Goal: Task Accomplishment & Management: Manage account settings

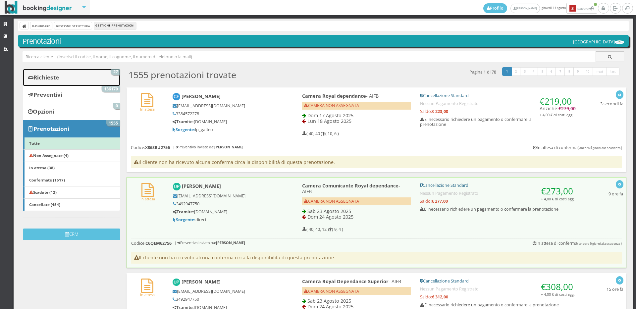
click at [65, 73] on link "Richieste 27" at bounding box center [71, 77] width 97 height 17
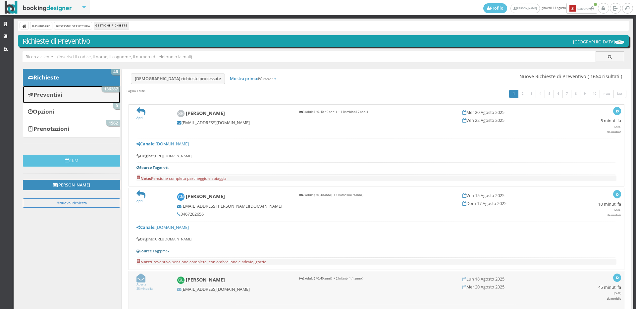
click at [45, 96] on b "Preventivi" at bounding box center [47, 95] width 29 height 8
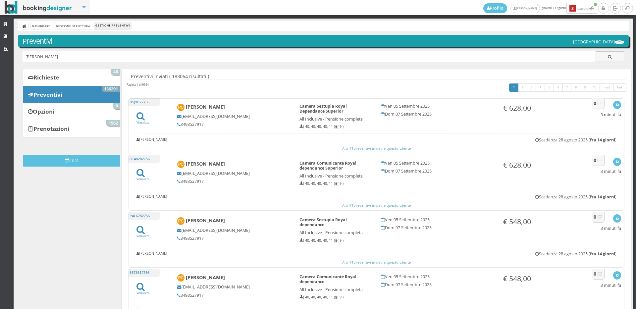
type input "Enrica Scandelli"
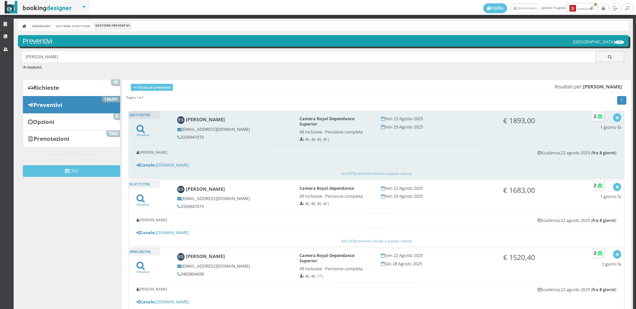
drag, startPoint x: 205, startPoint y: 136, endPoint x: 180, endPoint y: 139, distance: 25.0
click at [180, 139] on h5 "3339947079" at bounding box center [233, 137] width 113 height 5
copy h5 "3339947079"
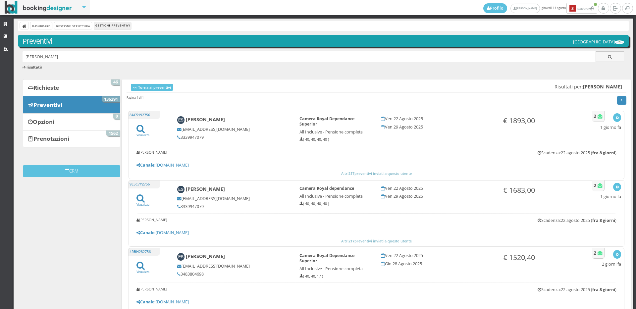
drag, startPoint x: 74, startPoint y: 57, endPoint x: 17, endPoint y: 62, distance: 57.5
click at [17, 62] on div "Dashboard Gestione Struttura Gestione Preventivi Preventivi Hotel Royal Inn Enr…" at bounding box center [324, 215] width 620 height 393
paste input "damiano.sa@libero.it"
type input "damiano.sa@libero.it"
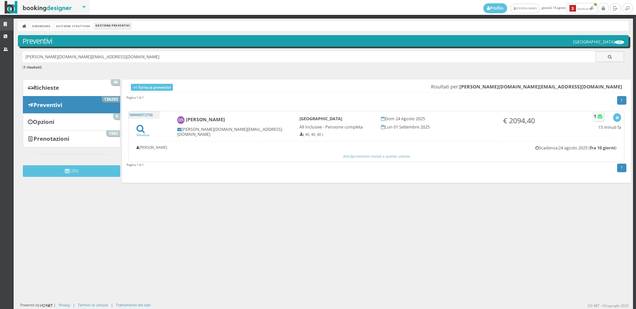
click at [4, 22] on icon at bounding box center [6, 24] width 5 height 4
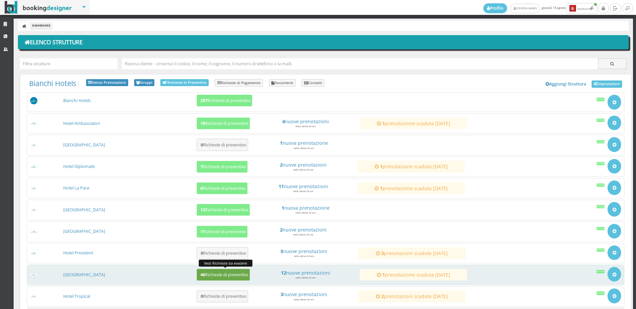
click at [232, 273] on h5 "46 Richieste di preventivo" at bounding box center [223, 274] width 50 height 5
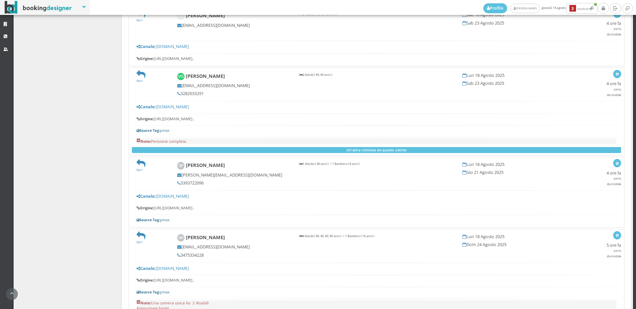
scroll to position [1547, 0]
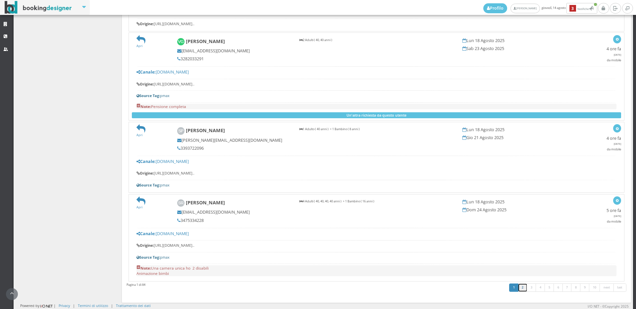
click at [518, 287] on link "2" at bounding box center [523, 288] width 10 height 9
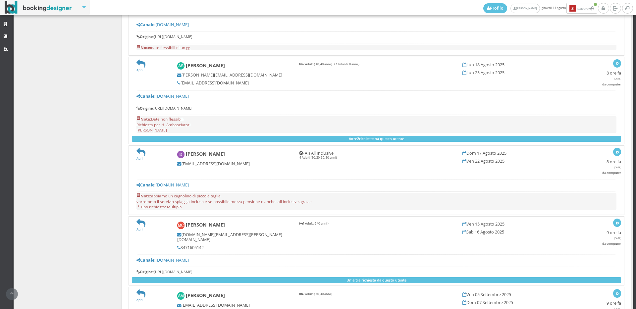
scroll to position [736, 0]
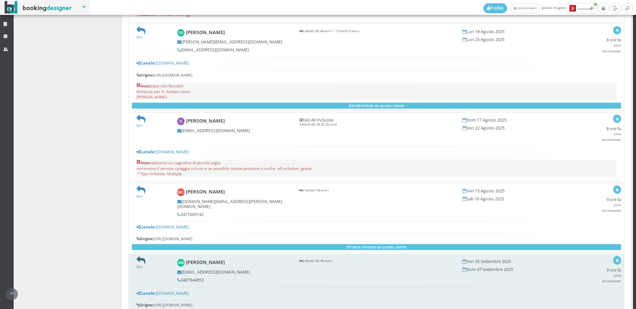
click at [137, 257] on icon at bounding box center [140, 260] width 9 height 9
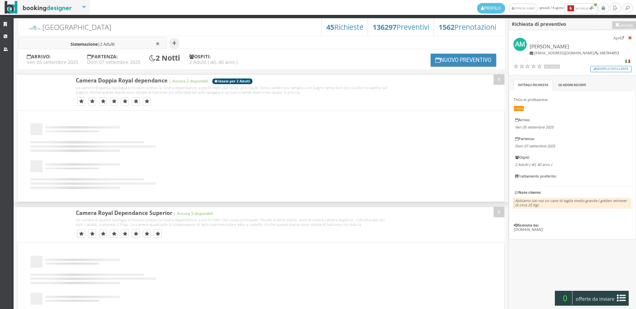
select select
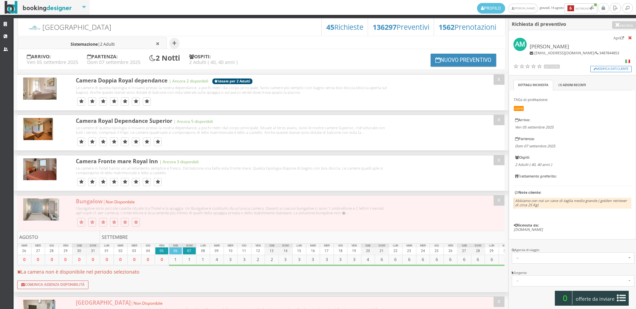
click at [87, 41] on b "Sistemazione" at bounding box center [84, 44] width 27 height 6
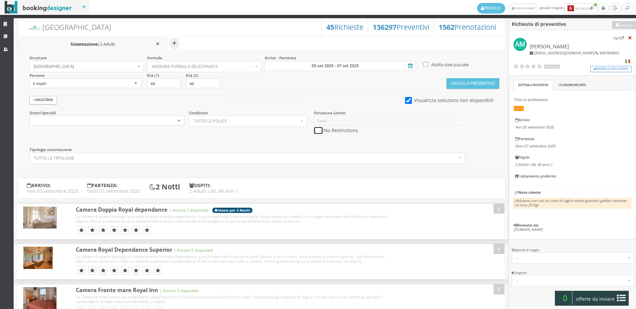
click at [315, 128] on input "checkbox" at bounding box center [318, 130] width 8 height 7
checkbox input "true"
click at [458, 81] on button "Calcola Preventivo" at bounding box center [472, 83] width 52 height 11
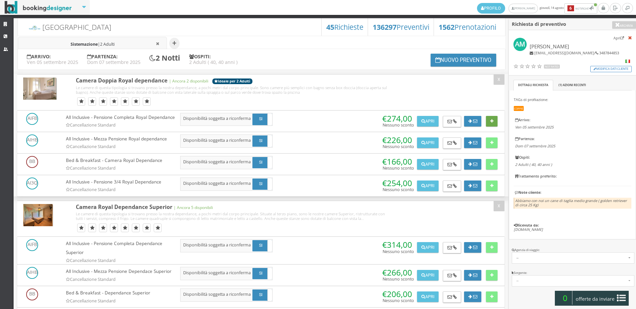
click at [492, 120] on button at bounding box center [492, 121] width 12 height 11
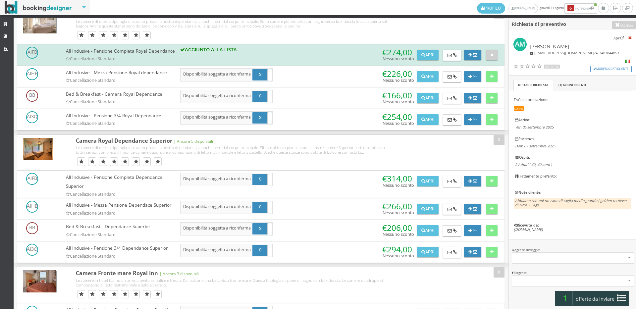
scroll to position [147, 0]
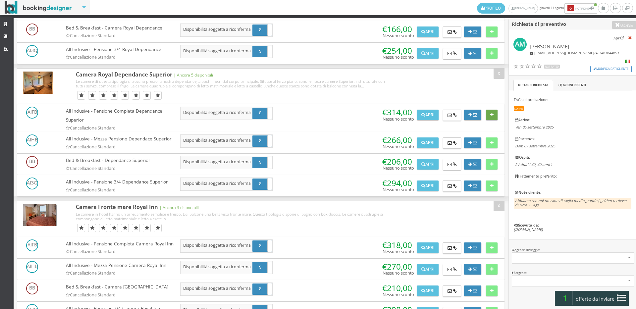
click at [492, 117] on icon at bounding box center [491, 115] width 3 height 4
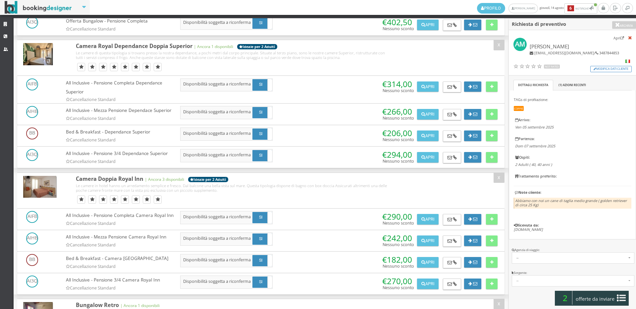
scroll to position [957, 0]
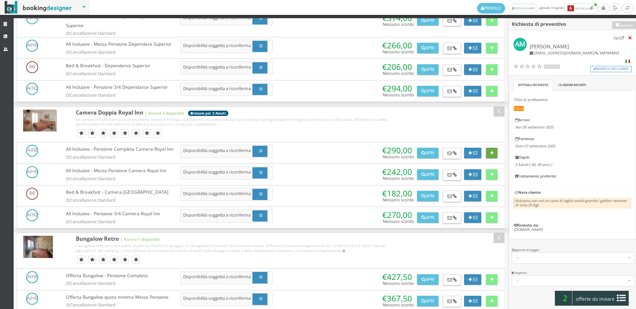
click at [493, 158] on button at bounding box center [492, 153] width 12 height 11
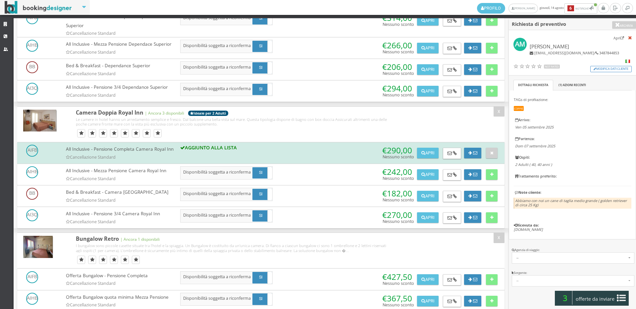
click at [590, 298] on span "offerte da inviare" at bounding box center [595, 299] width 43 height 11
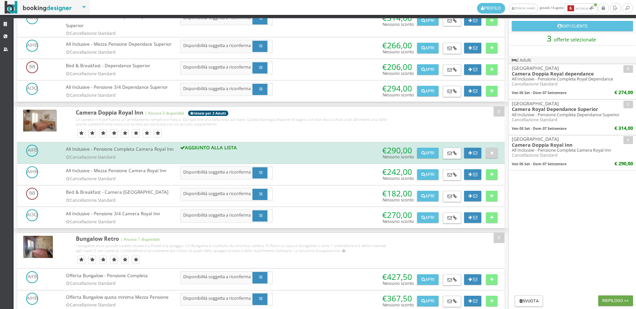
click at [605, 298] on button "Riepilogo >>" at bounding box center [615, 300] width 35 height 11
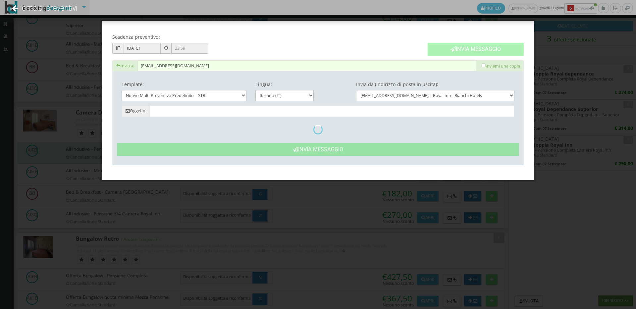
type input "Nuovo Preventivo - Angelo Musciacchio dal 05/09/2025 al 07/09/2025"
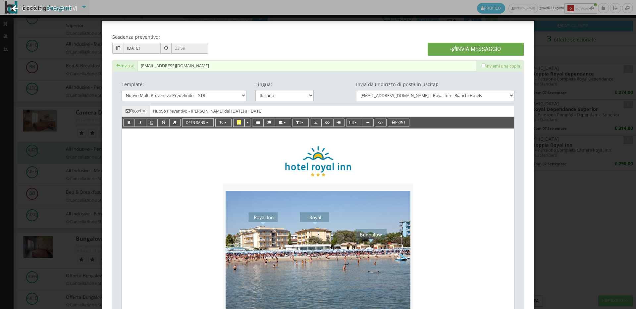
click at [453, 50] on icon at bounding box center [452, 48] width 5 height 5
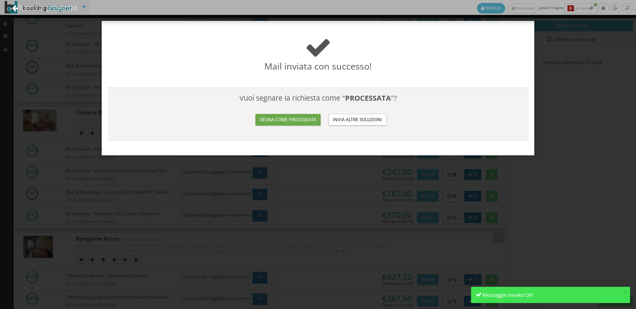
click at [283, 119] on button "Segna come processata" at bounding box center [287, 120] width 65 height 12
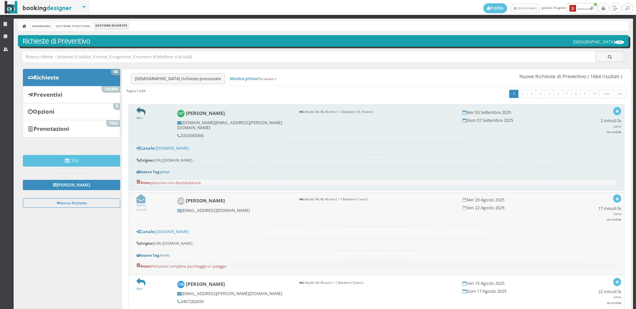
click at [139, 116] on link "Apri" at bounding box center [140, 115] width 9 height 9
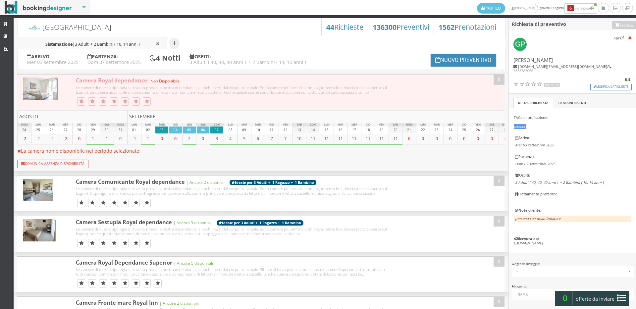
click at [92, 44] on span "3 Adulti + 2 Bambini ( 10, 14 anni )" at bounding box center [107, 44] width 65 height 6
type input "10"
type input "14"
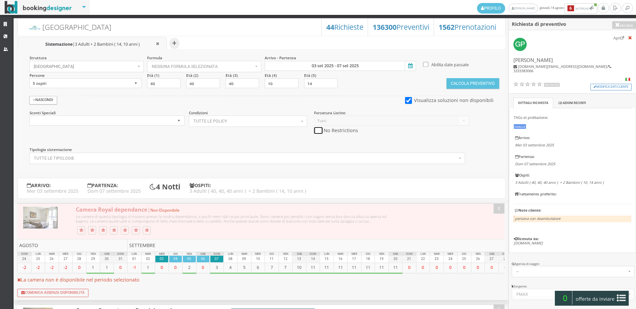
click at [319, 132] on input "checkbox" at bounding box center [318, 130] width 8 height 7
checkbox input "true"
click at [465, 84] on button "Calcola Preventivo" at bounding box center [472, 83] width 52 height 11
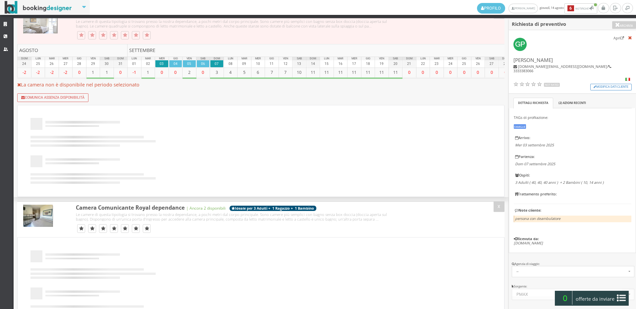
scroll to position [184, 0]
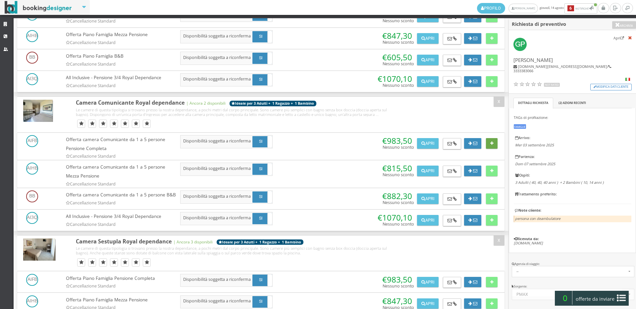
click at [490, 146] on icon at bounding box center [491, 143] width 3 height 4
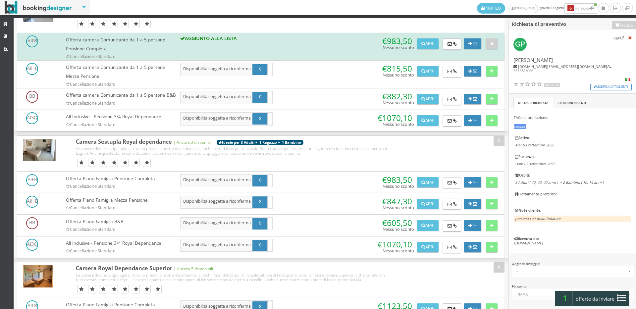
scroll to position [368, 0]
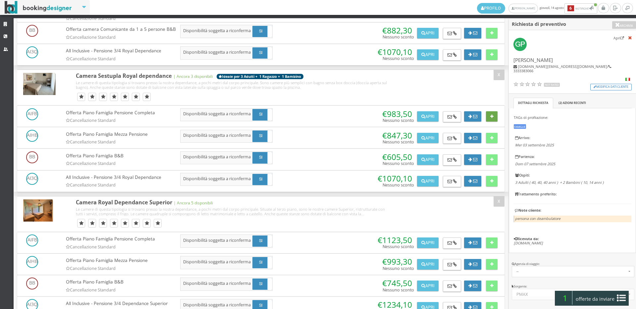
click at [488, 122] on button at bounding box center [492, 116] width 12 height 11
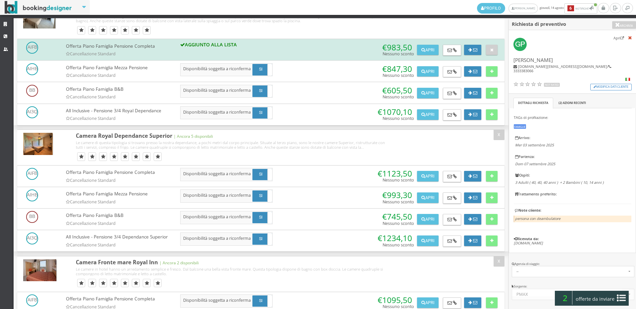
scroll to position [478, 0]
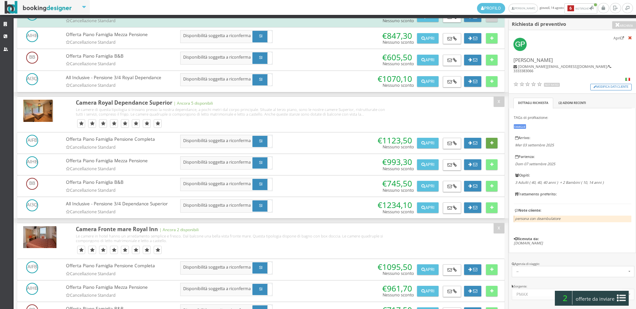
click at [491, 145] on icon at bounding box center [491, 143] width 3 height 4
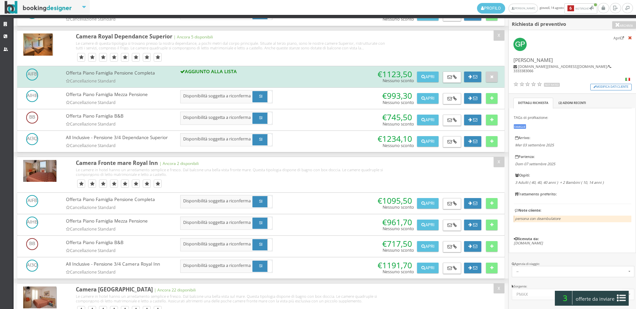
scroll to position [515, 0]
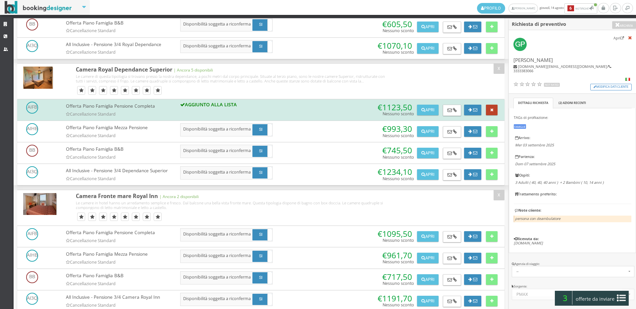
click at [490, 112] on icon at bounding box center [491, 110] width 3 height 4
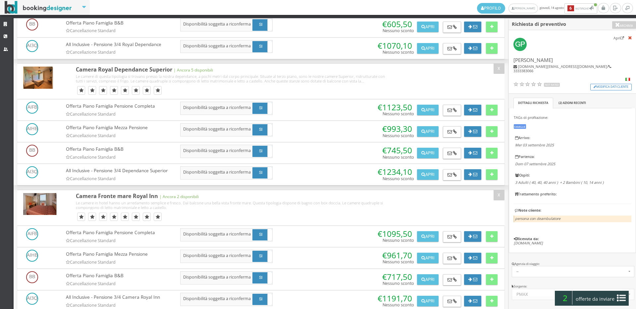
click at [595, 300] on span "offerte da inviare" at bounding box center [595, 299] width 43 height 11
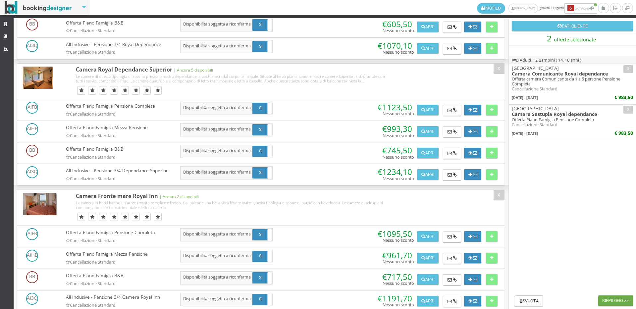
click at [610, 299] on button "Riepilogo >>" at bounding box center [615, 300] width 35 height 11
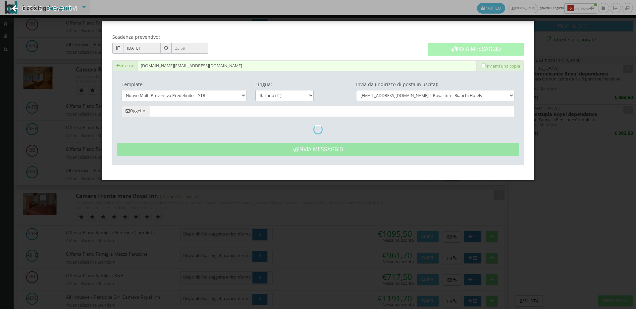
type input "Nuovo Preventivo - Gabriella Pellegrini dal 03/09/2025 al 07/09/2025"
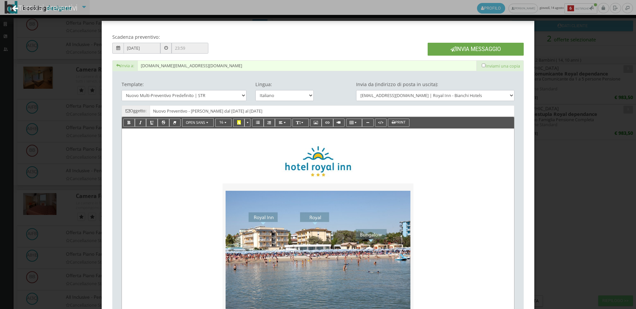
click at [446, 54] on button "Invia Messaggio" at bounding box center [476, 49] width 96 height 13
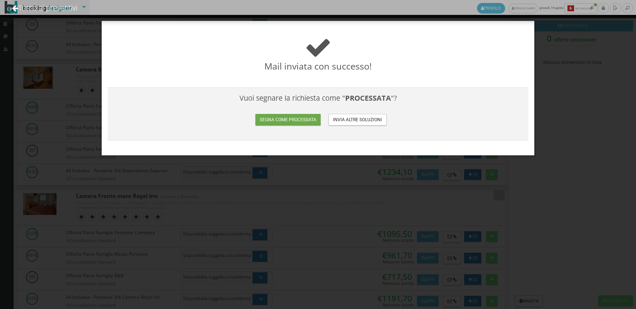
click at [279, 119] on button "Segna come processata" at bounding box center [287, 120] width 65 height 12
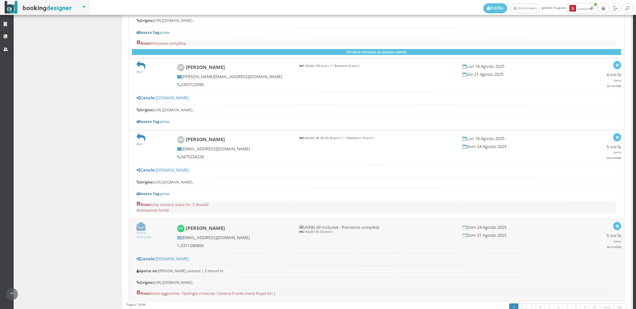
scroll to position [1568, 0]
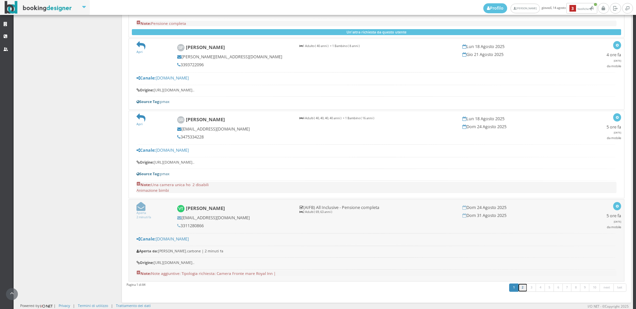
click at [518, 287] on link "2" at bounding box center [523, 288] width 10 height 9
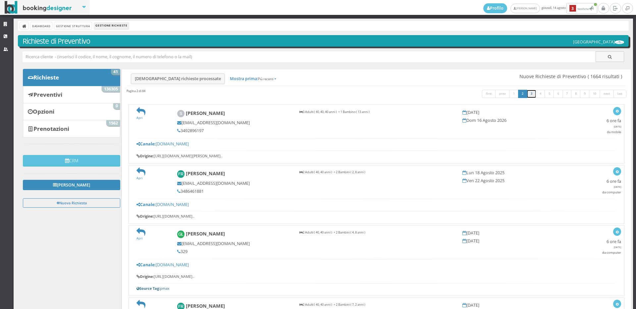
click at [527, 93] on link "3" at bounding box center [532, 94] width 10 height 9
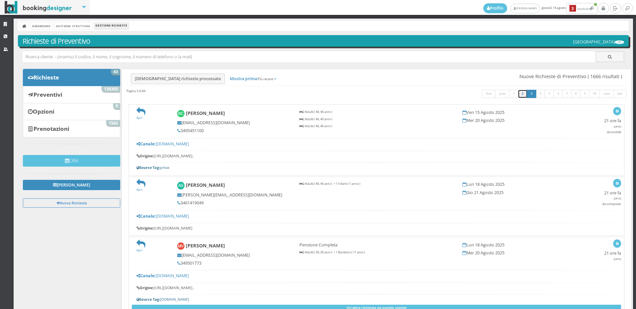
click at [518, 92] on link "2" at bounding box center [523, 94] width 10 height 9
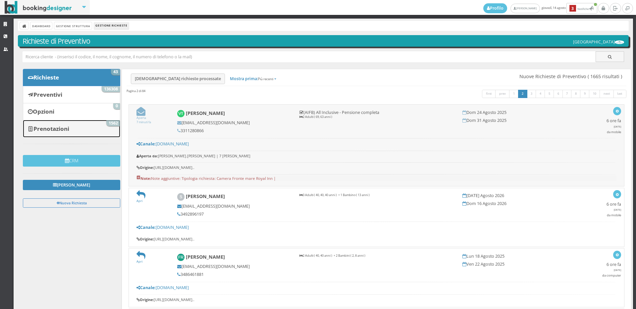
click at [52, 127] on b "Prenotazioni" at bounding box center [51, 129] width 36 height 8
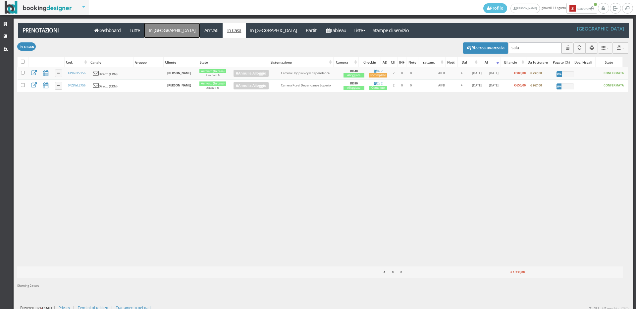
click at [158, 29] on link "In Arrivo" at bounding box center [172, 30] width 56 height 15
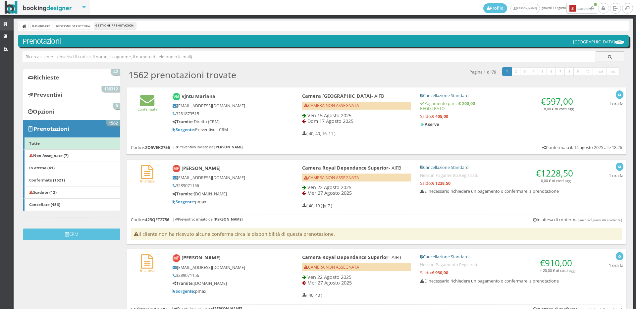
click at [6, 23] on icon at bounding box center [6, 24] width 5 height 4
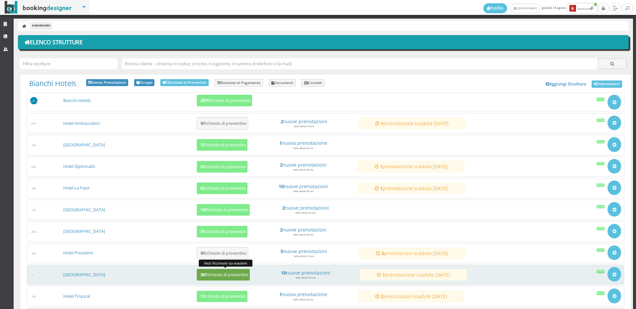
click at [222, 274] on h5 "36 Richieste di preventivo" at bounding box center [223, 274] width 50 height 5
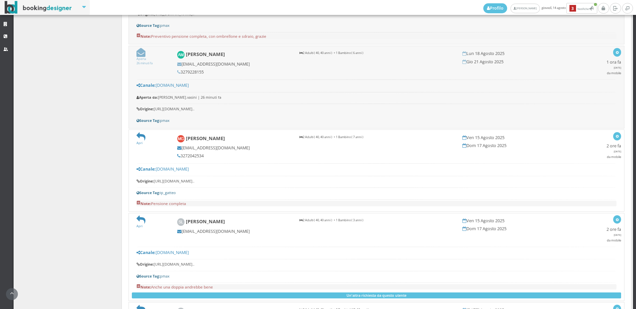
scroll to position [294, 0]
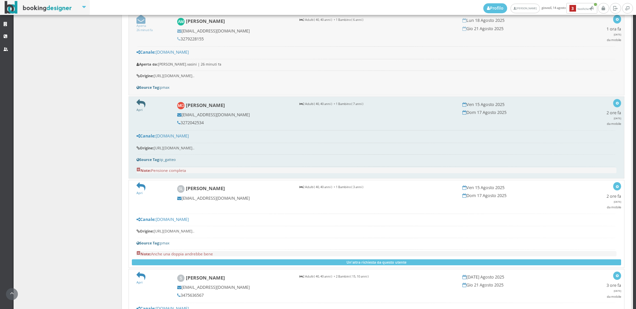
click at [139, 104] on icon at bounding box center [140, 103] width 9 height 9
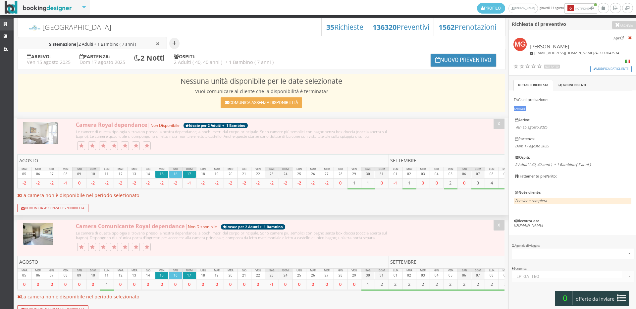
click at [10, 25] on link "Strutture" at bounding box center [7, 25] width 14 height 12
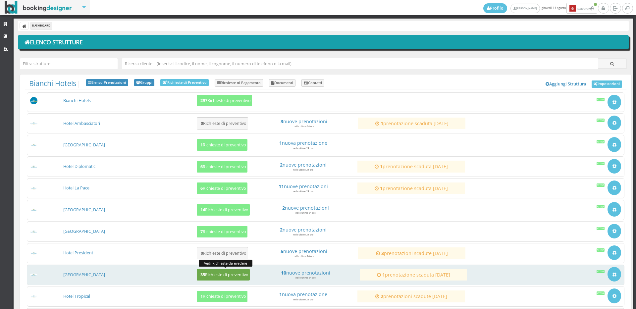
click at [220, 276] on h5 "35 Richieste di preventivo" at bounding box center [223, 274] width 50 height 5
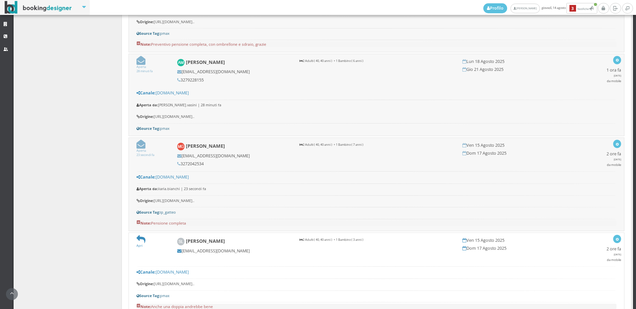
scroll to position [405, 0]
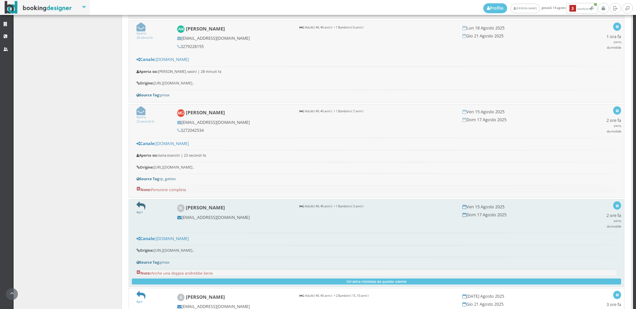
click at [144, 205] on icon at bounding box center [140, 205] width 9 height 9
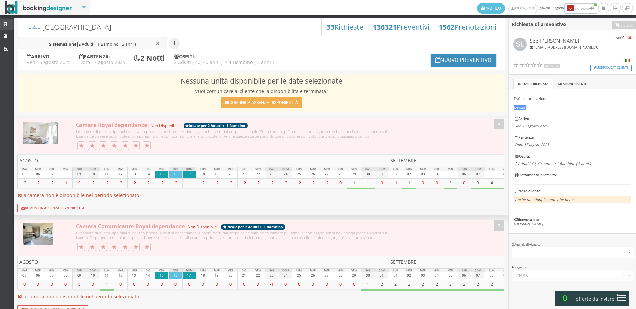
click at [5, 22] on icon at bounding box center [6, 24] width 5 height 4
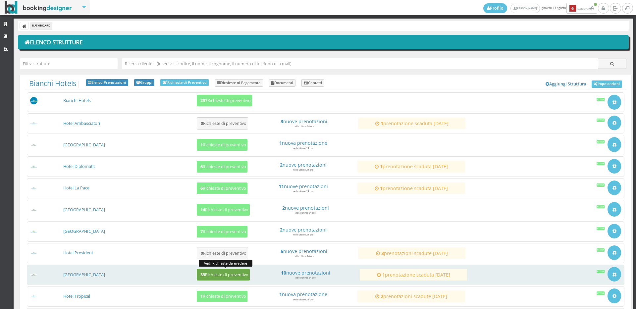
click at [212, 279] on button "33 Richieste di preventivo" at bounding box center [223, 275] width 53 height 12
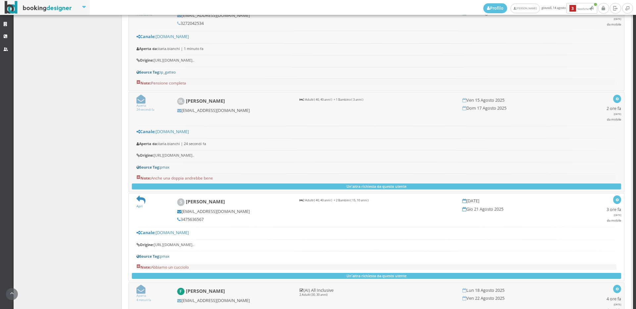
scroll to position [442, 0]
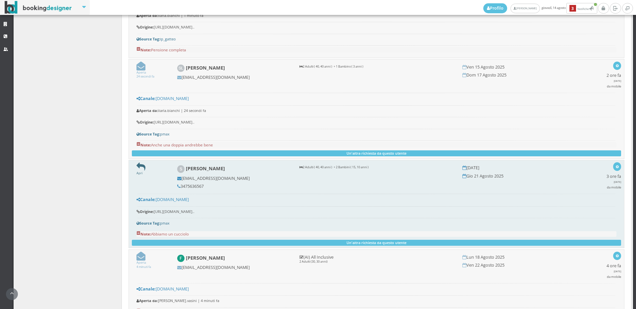
click at [136, 167] on icon at bounding box center [140, 166] width 9 height 9
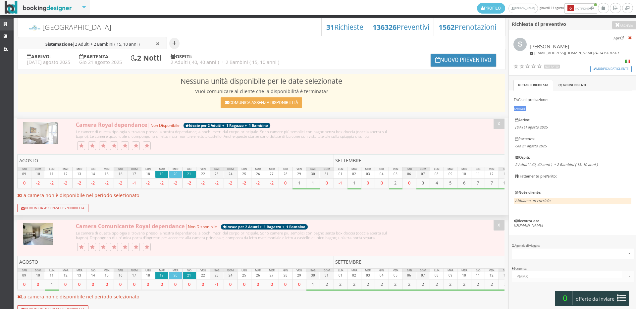
click at [8, 25] on icon at bounding box center [6, 24] width 5 height 4
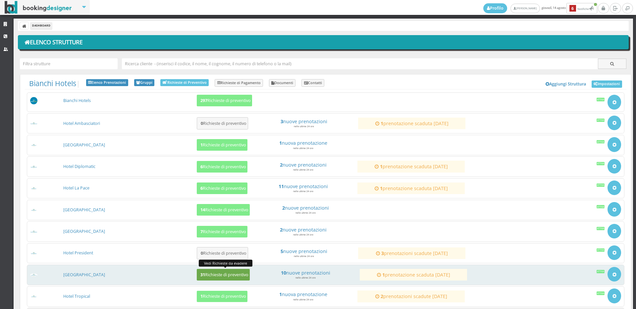
click at [213, 270] on button "31 Richieste di preventivo" at bounding box center [223, 275] width 53 height 12
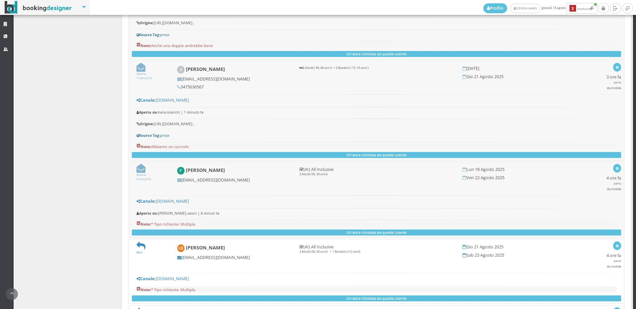
scroll to position [699, 0]
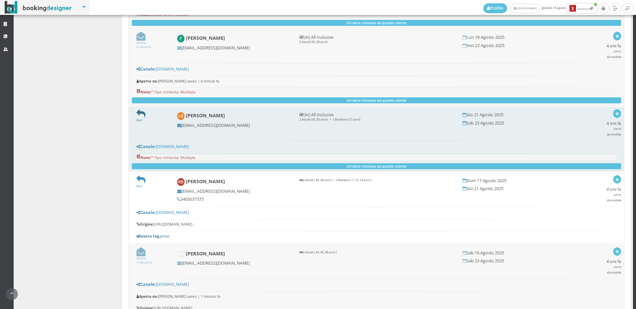
click at [137, 116] on icon at bounding box center [140, 113] width 9 height 9
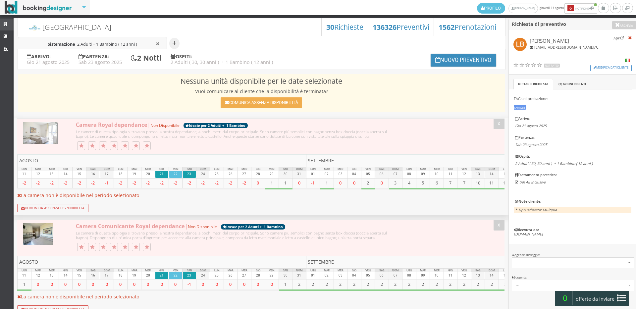
click at [1, 24] on link "Strutture" at bounding box center [7, 25] width 14 height 12
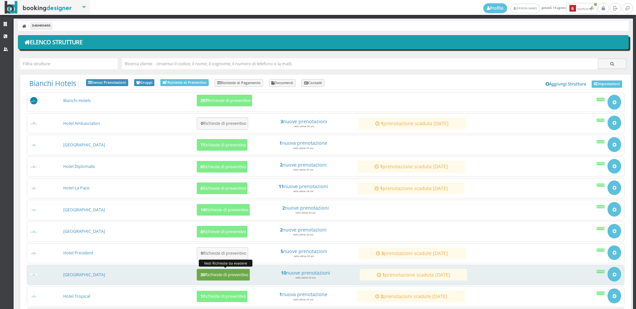
click at [207, 276] on h5 "30 Richieste di preventivo" at bounding box center [223, 274] width 50 height 5
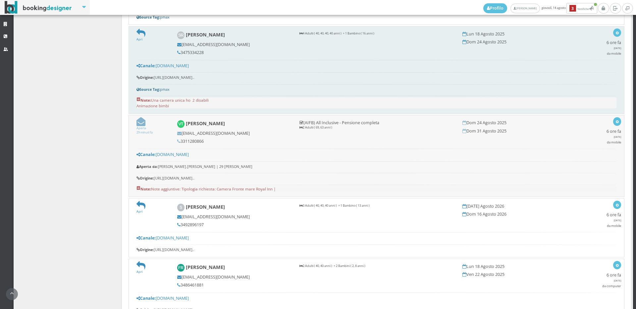
scroll to position [1251, 0]
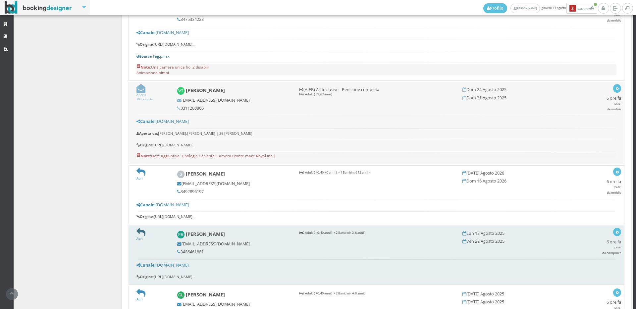
click at [138, 235] on icon at bounding box center [140, 232] width 9 height 9
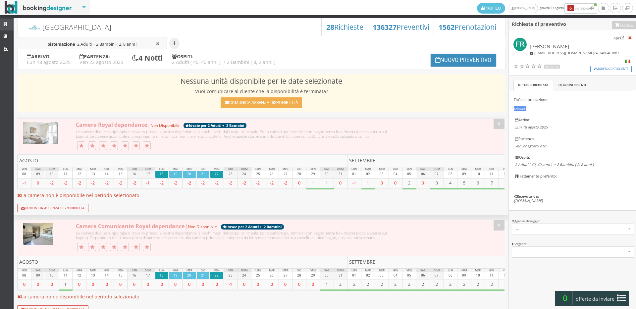
click at [5, 25] on icon at bounding box center [6, 24] width 5 height 4
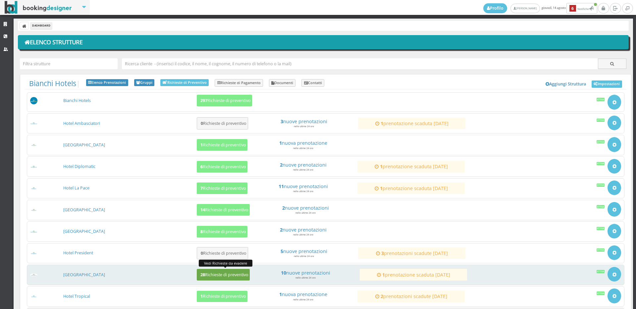
click at [218, 276] on h5 "28 Richieste di preventivo" at bounding box center [223, 274] width 50 height 5
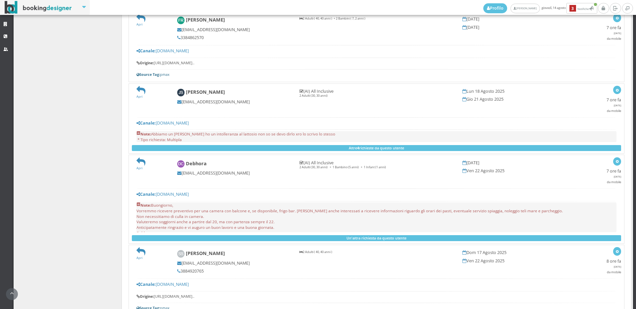
scroll to position [1633, 0]
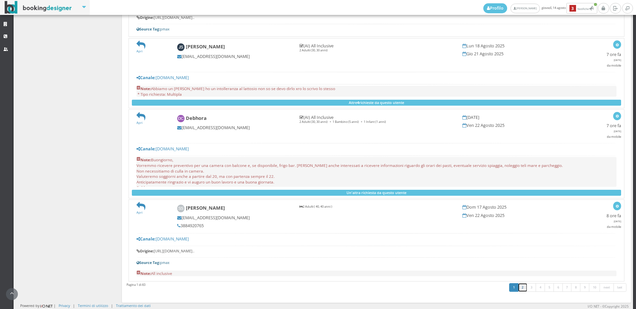
click at [518, 287] on link "2" at bounding box center [523, 287] width 10 height 9
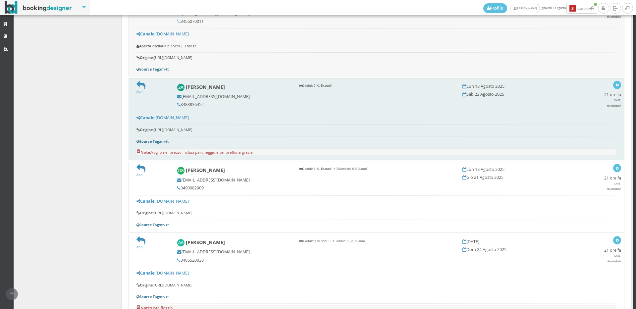
scroll to position [625, 0]
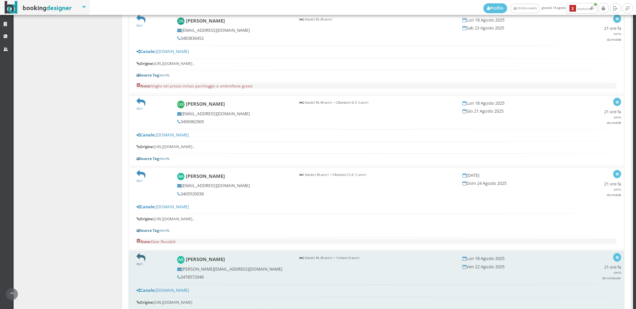
click at [138, 259] on icon at bounding box center [140, 257] width 9 height 9
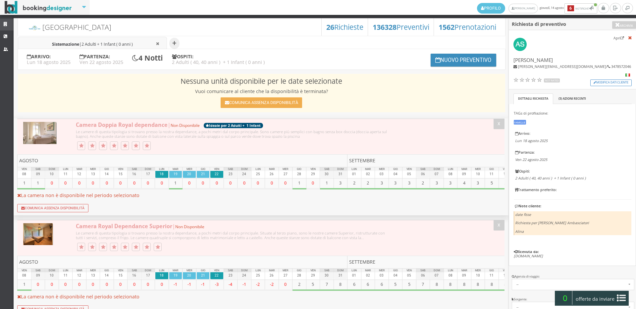
click at [4, 23] on icon at bounding box center [6, 24] width 5 height 4
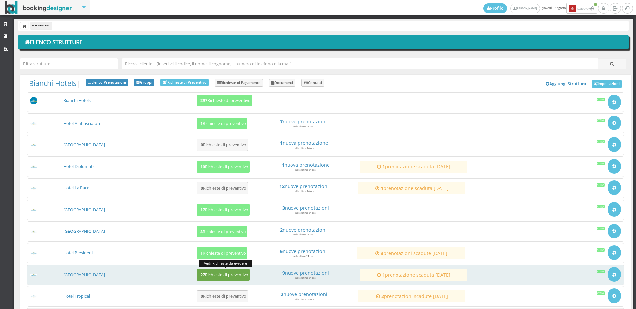
click at [218, 275] on h5 "27 Richieste di preventivo" at bounding box center [223, 274] width 50 height 5
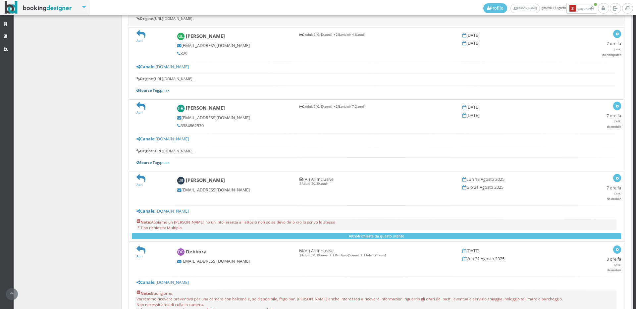
scroll to position [1601, 0]
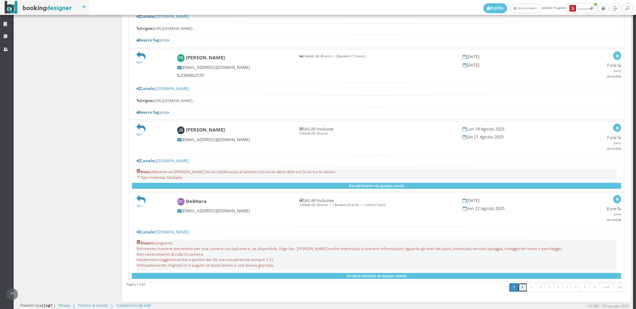
click at [518, 286] on link "2" at bounding box center [523, 287] width 10 height 9
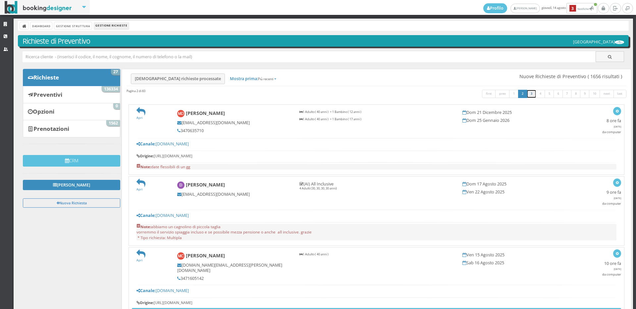
click at [527, 91] on link "3" at bounding box center [532, 94] width 10 height 9
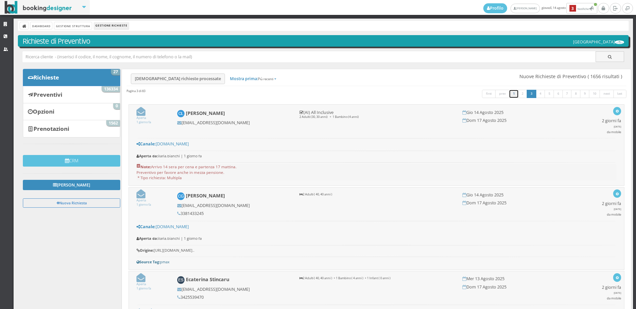
click at [510, 95] on link "1" at bounding box center [514, 94] width 10 height 9
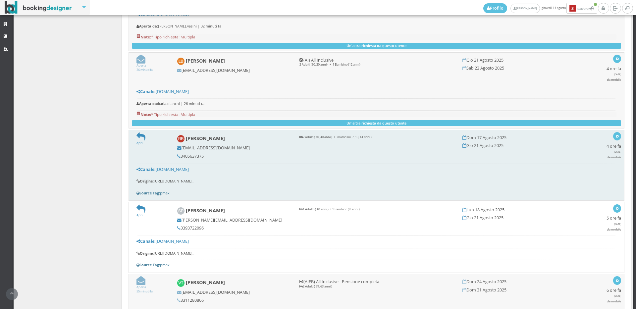
scroll to position [957, 0]
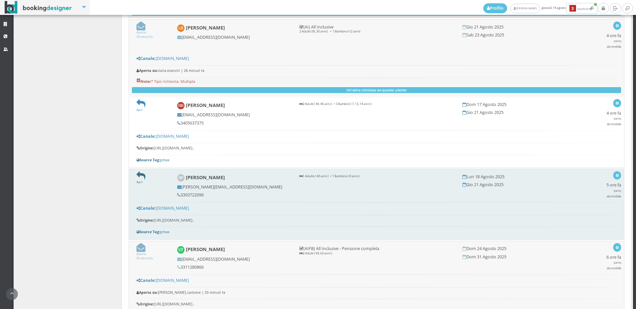
click at [137, 178] on icon at bounding box center [140, 175] width 9 height 9
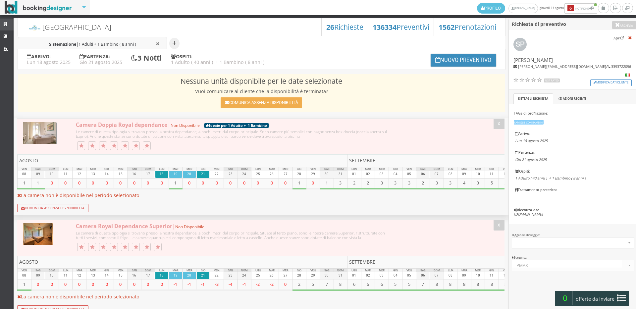
click at [3, 24] on link "Strutture" at bounding box center [7, 25] width 14 height 12
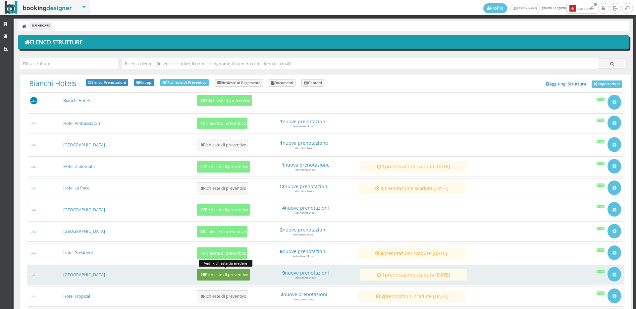
click at [214, 273] on h5 "26 Richieste di preventivo" at bounding box center [223, 274] width 50 height 5
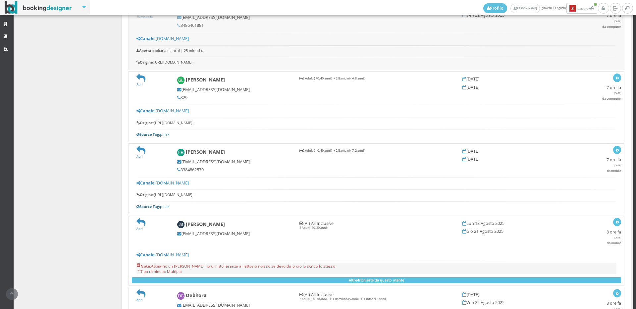
scroll to position [1435, 0]
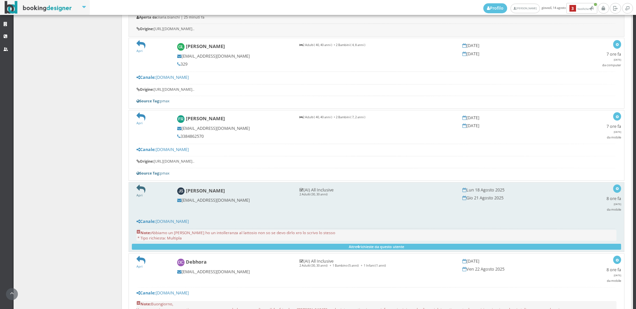
click at [138, 188] on icon at bounding box center [140, 188] width 9 height 9
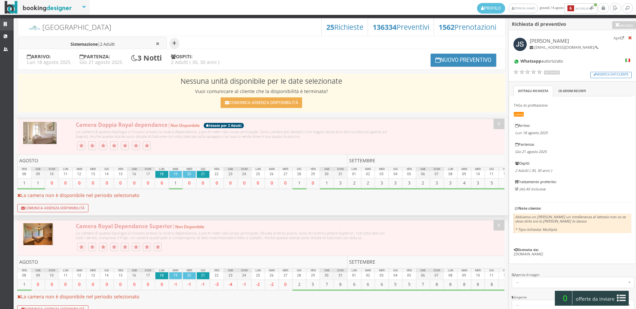
drag, startPoint x: 0, startPoint y: 0, endPoint x: 6, endPoint y: 23, distance: 23.7
click at [6, 23] on icon at bounding box center [6, 24] width 5 height 4
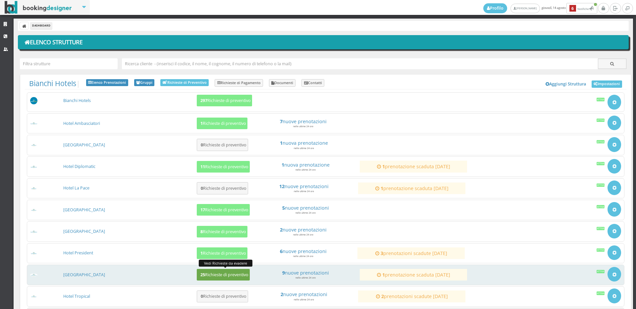
click at [221, 273] on h5 "25 Richieste di preventivo" at bounding box center [223, 274] width 50 height 5
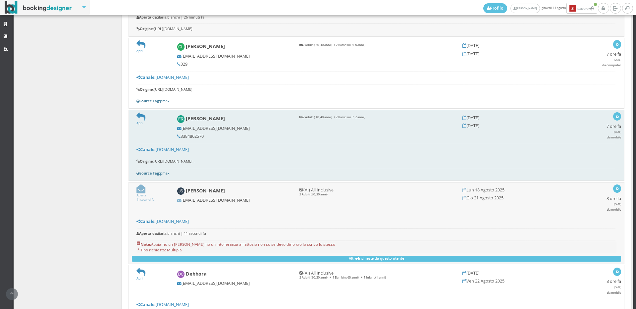
scroll to position [1509, 0]
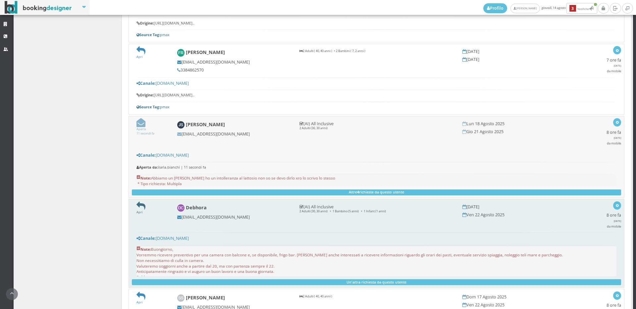
click at [138, 205] on icon at bounding box center [140, 205] width 9 height 9
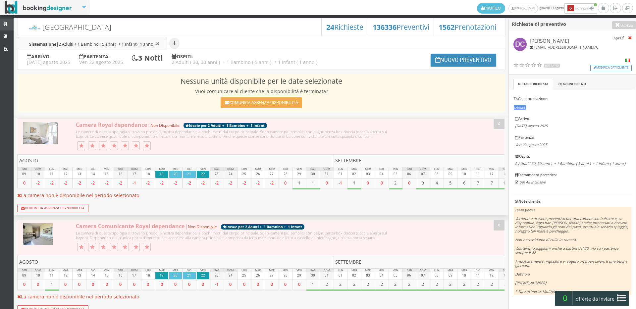
click at [10, 25] on link "Strutture" at bounding box center [7, 25] width 14 height 12
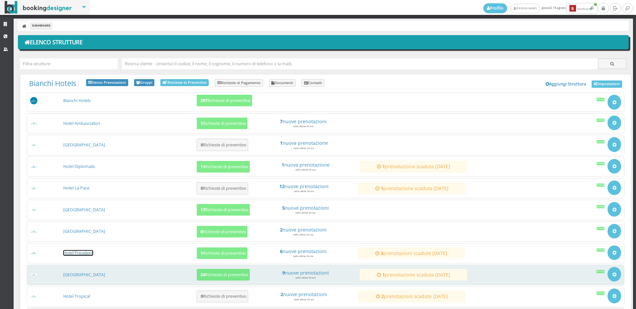
drag, startPoint x: 79, startPoint y: 253, endPoint x: 62, endPoint y: 265, distance: 20.8
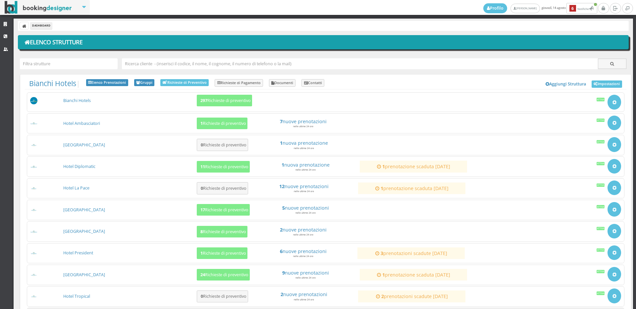
drag, startPoint x: 62, startPoint y: 265, endPoint x: 18, endPoint y: 179, distance: 96.3
click at [18, 179] on div "Dashboard Elenco Strutture Bianchi Hotels | Elenco Prenotazioni Gruppi Richiest…" at bounding box center [324, 193] width 620 height 348
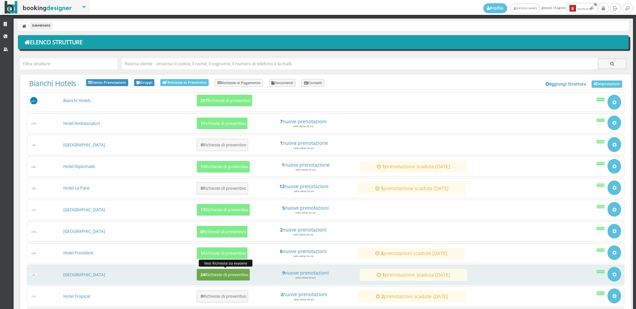
click at [219, 275] on h5 "24 Richieste di preventivo" at bounding box center [223, 274] width 50 height 5
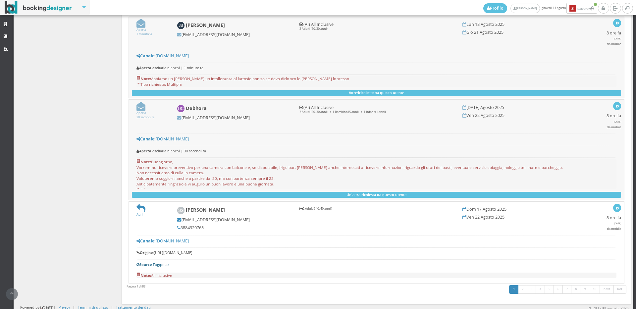
scroll to position [1621, 0]
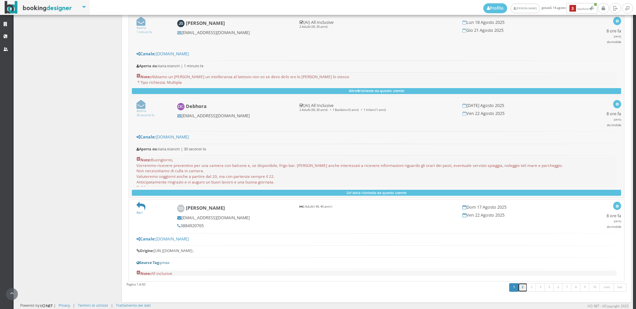
click at [518, 287] on link "2" at bounding box center [523, 287] width 10 height 9
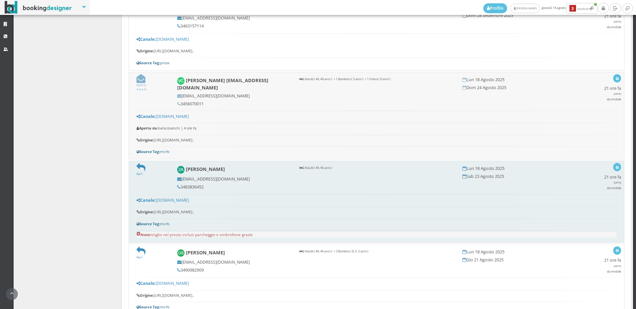
scroll to position [478, 0]
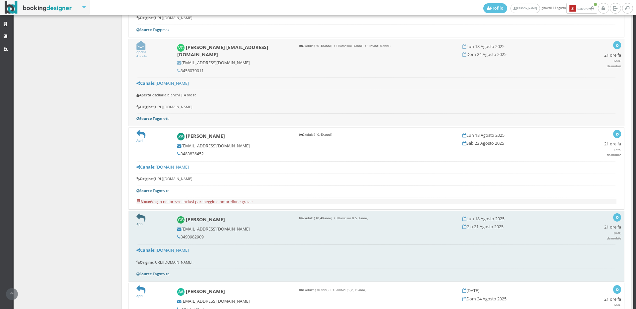
click at [136, 221] on icon at bounding box center [140, 217] width 9 height 9
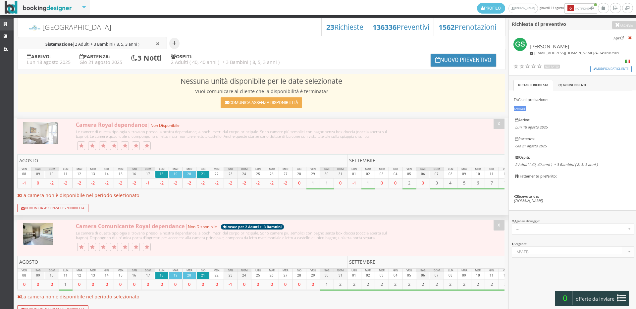
click at [4, 25] on icon at bounding box center [6, 24] width 5 height 4
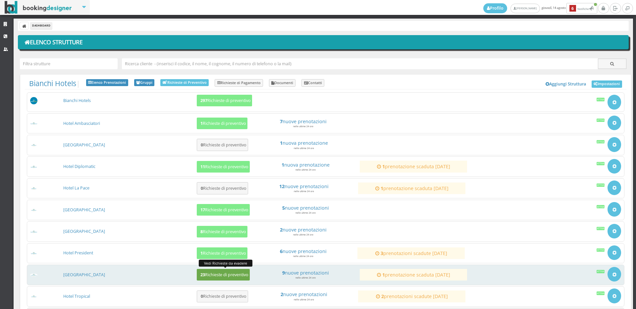
click at [219, 273] on h5 "23 Richieste di preventivo" at bounding box center [223, 274] width 50 height 5
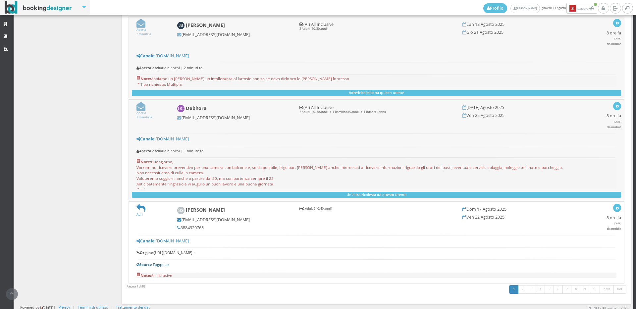
scroll to position [1621, 0]
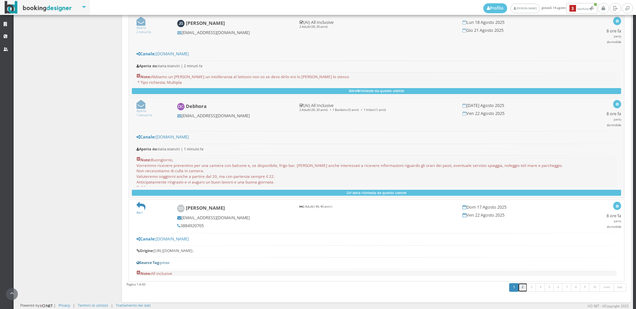
click at [518, 287] on link "2" at bounding box center [523, 287] width 10 height 9
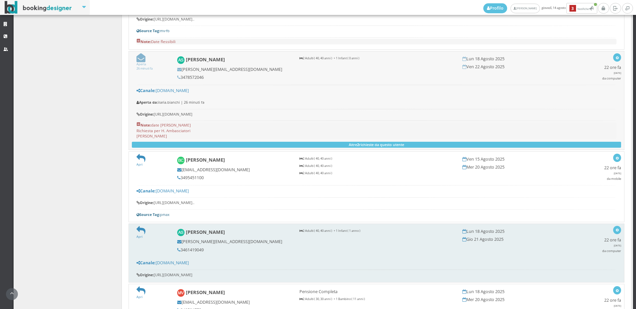
scroll to position [883, 0]
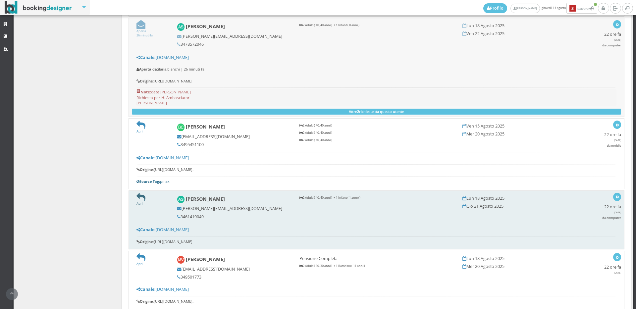
click at [138, 193] on icon at bounding box center [140, 197] width 9 height 9
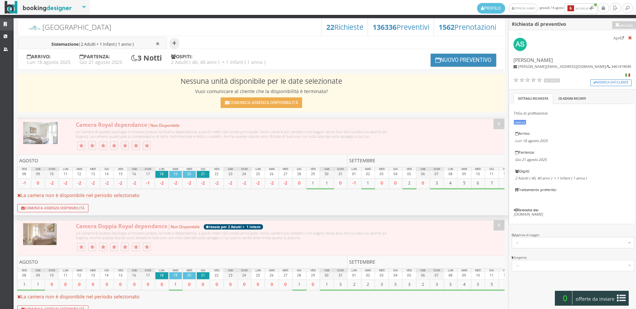
click at [4, 25] on icon at bounding box center [6, 24] width 5 height 4
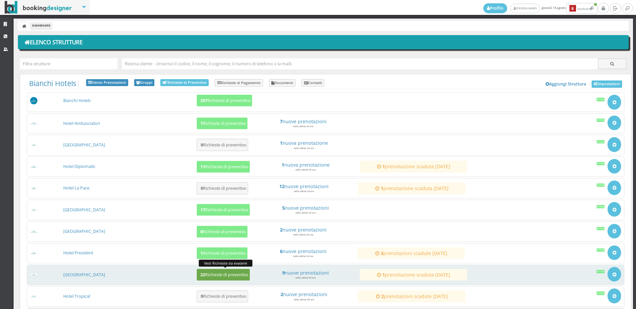
click at [216, 275] on h5 "22 Richieste di preventivo" at bounding box center [223, 274] width 50 height 5
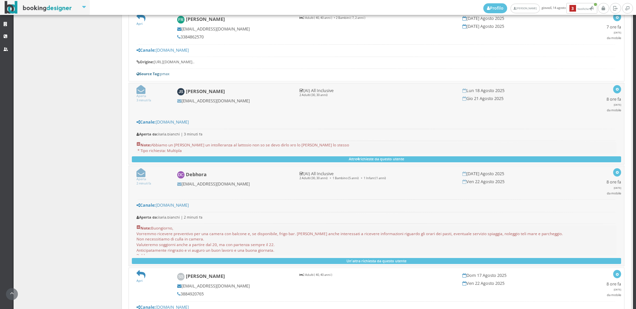
scroll to position [1621, 0]
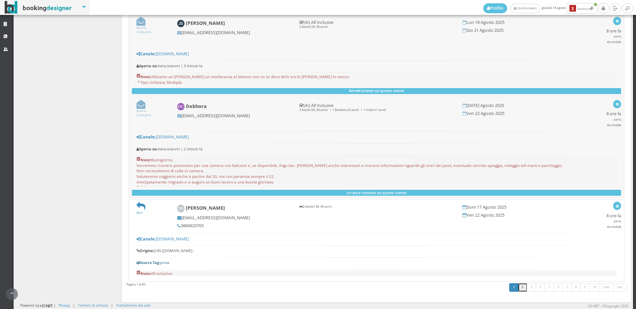
click at [518, 285] on link "2" at bounding box center [523, 287] width 10 height 9
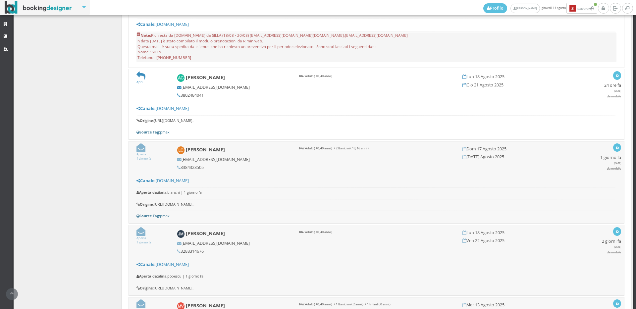
scroll to position [1320, 0]
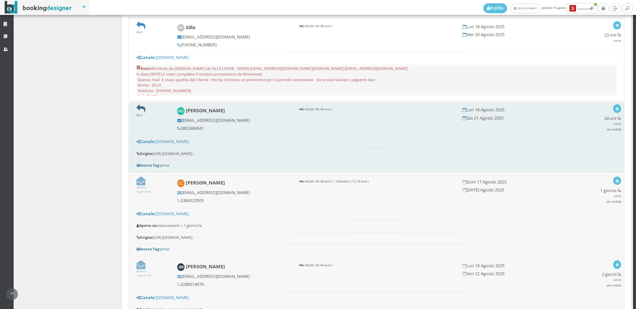
click at [140, 104] on icon at bounding box center [140, 108] width 9 height 9
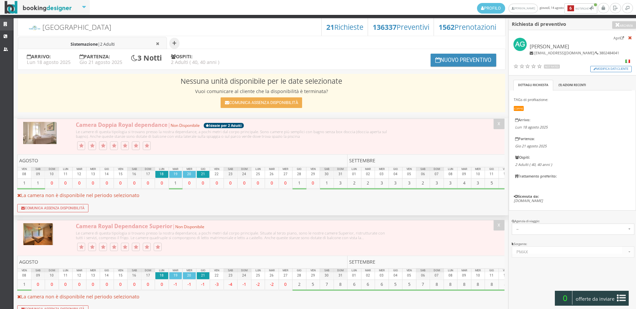
click at [6, 24] on icon at bounding box center [6, 24] width 5 height 4
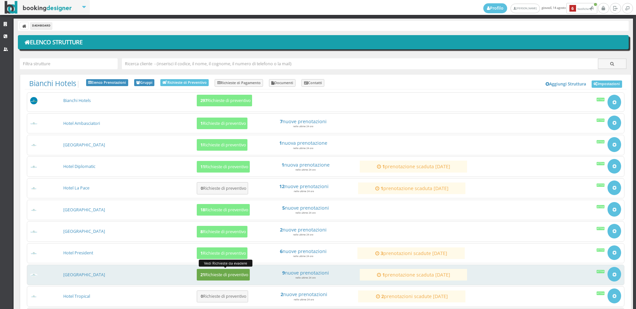
click at [212, 275] on h5 "21 Richieste di preventivo" at bounding box center [223, 274] width 50 height 5
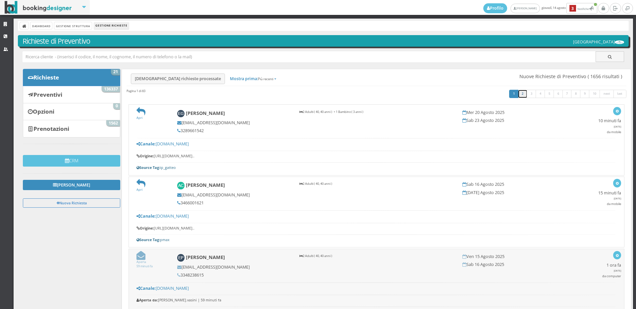
click at [518, 94] on link "2" at bounding box center [523, 94] width 10 height 9
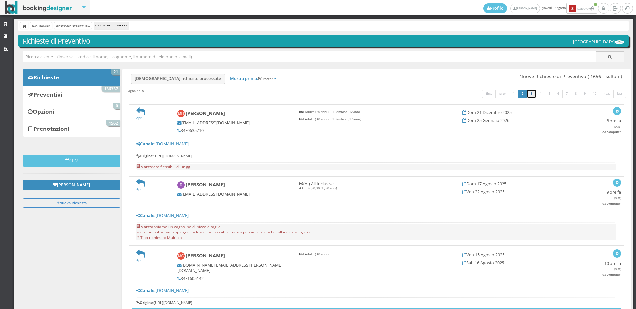
click at [527, 91] on link "3" at bounding box center [532, 94] width 10 height 9
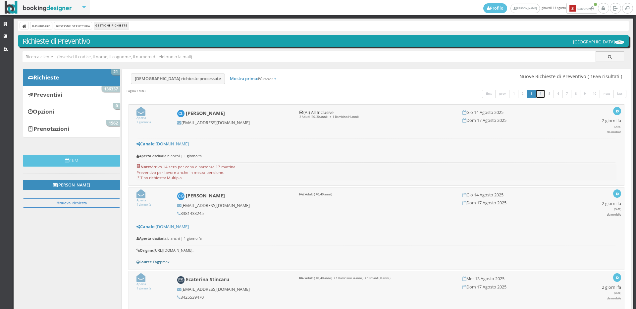
click at [536, 94] on link "4" at bounding box center [541, 94] width 10 height 9
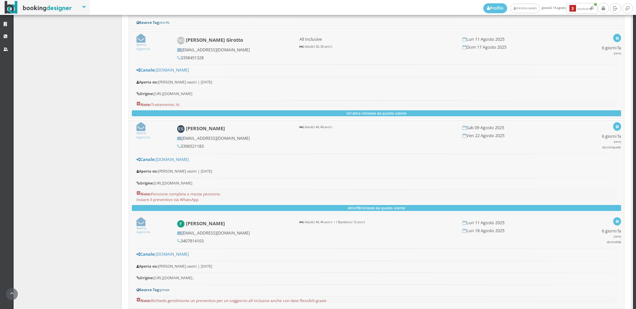
scroll to position [1177, 0]
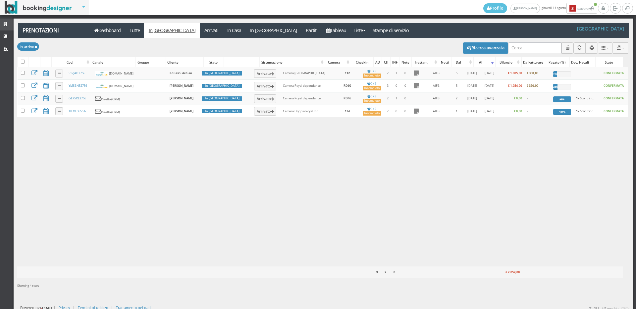
click at [1, 29] on link "Strutture" at bounding box center [7, 25] width 14 height 12
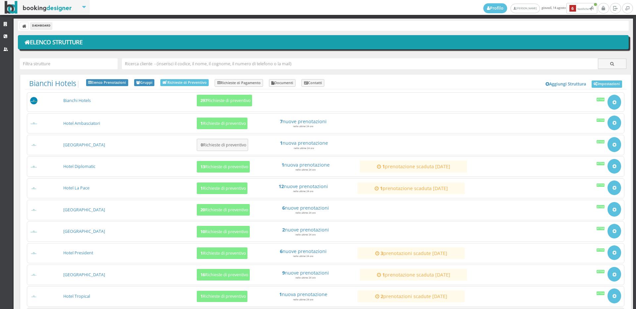
scroll to position [64, 0]
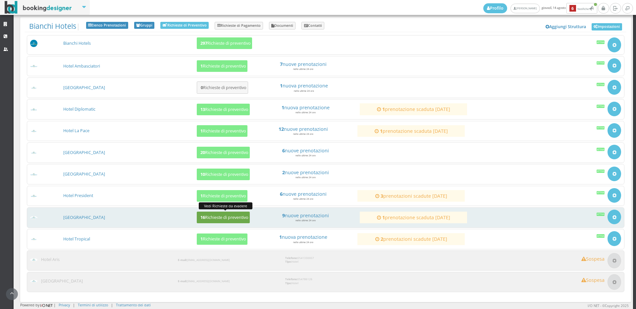
click at [220, 215] on h5 "16 Richieste di preventivo" at bounding box center [223, 217] width 50 height 5
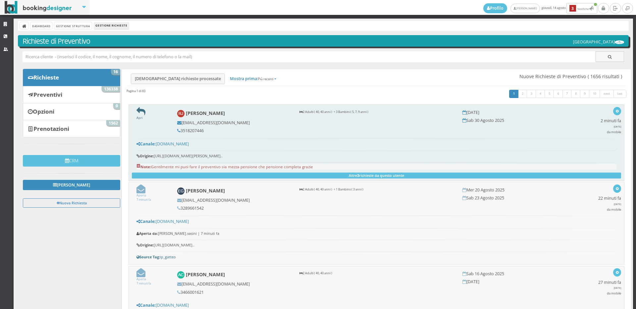
click at [139, 113] on icon at bounding box center [140, 111] width 9 height 9
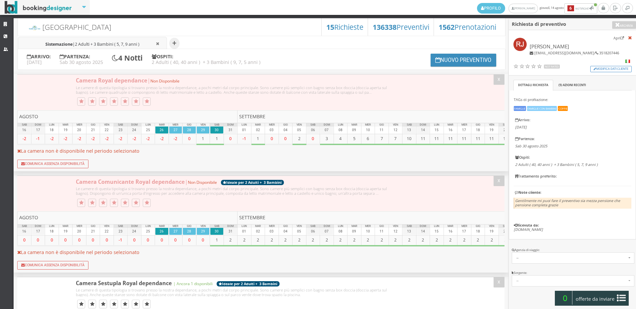
select select
click at [129, 42] on span "2 Adulti + 3 Bambini ( 5, 7, 9 anni )" at bounding box center [107, 44] width 65 height 6
type input "5"
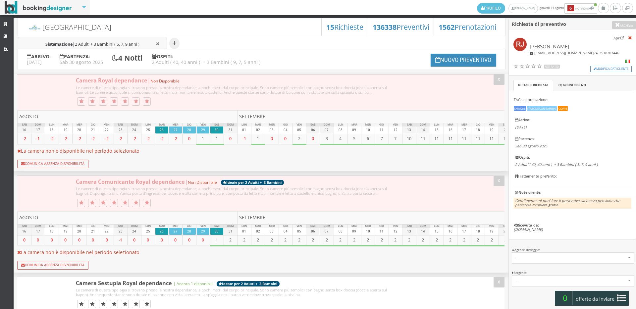
type input "9"
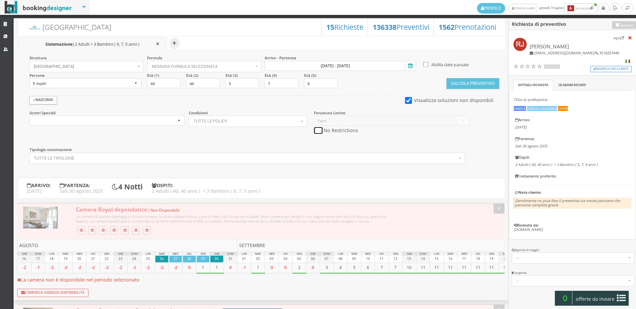
click at [319, 128] on input "checkbox" at bounding box center [318, 130] width 8 height 7
checkbox input "true"
click at [340, 68] on input "26 ago 2025 - 30 ago 2025" at bounding box center [340, 66] width 151 height 10
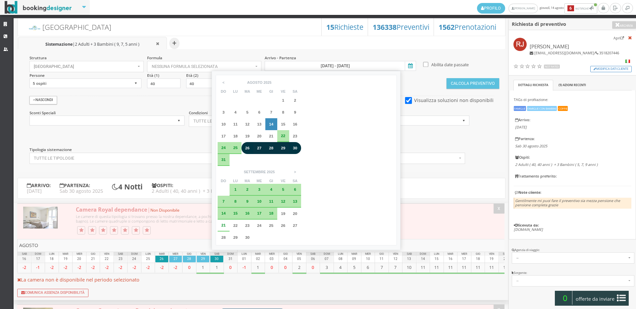
click at [274, 146] on div "28" at bounding box center [271, 148] width 7 height 4
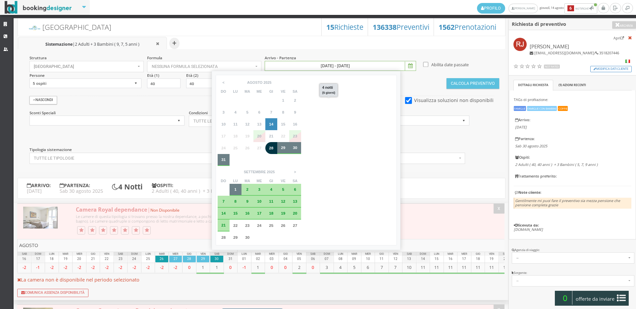
click at [236, 187] on span "1" at bounding box center [235, 189] width 2 height 4
type input "28 ago 2025 - 01 set 2025"
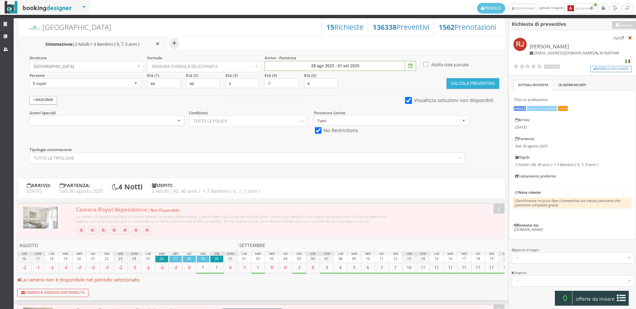
click at [489, 79] on button "Calcola Preventivo" at bounding box center [472, 83] width 52 height 11
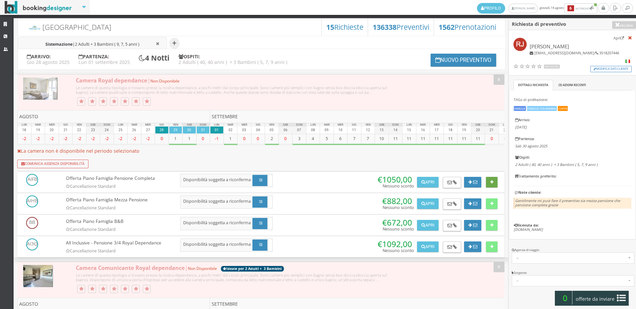
drag, startPoint x: 497, startPoint y: 175, endPoint x: 492, endPoint y: 190, distance: 16.0
click at [497, 177] on div "Camera Royal dependance | Non Disponibile AGOSTO 0" at bounding box center [261, 165] width 496 height 183
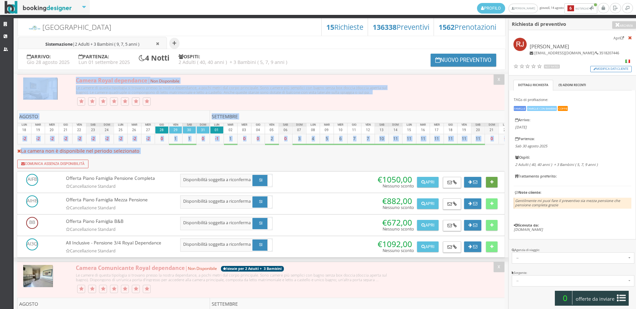
click at [492, 187] on button at bounding box center [492, 182] width 12 height 11
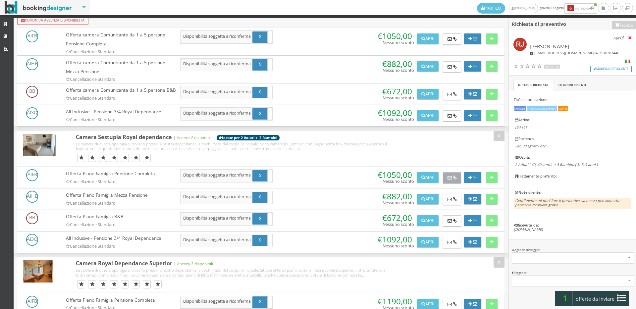
scroll to position [552, 0]
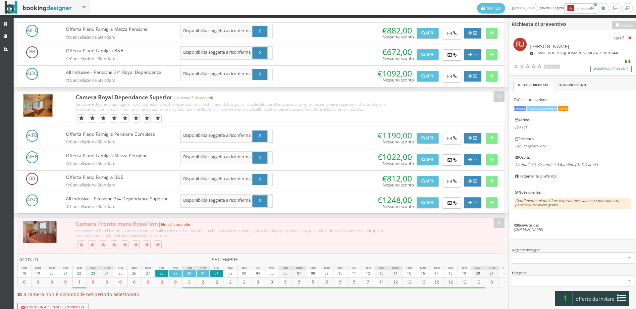
click at [481, 143] on div at bounding box center [489, 137] width 16 height 14
click at [490, 140] on icon at bounding box center [491, 138] width 3 height 4
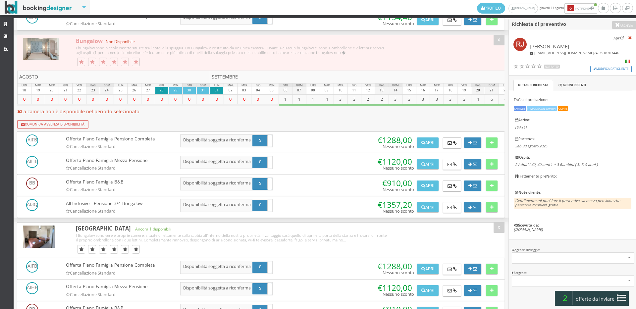
scroll to position [920, 0]
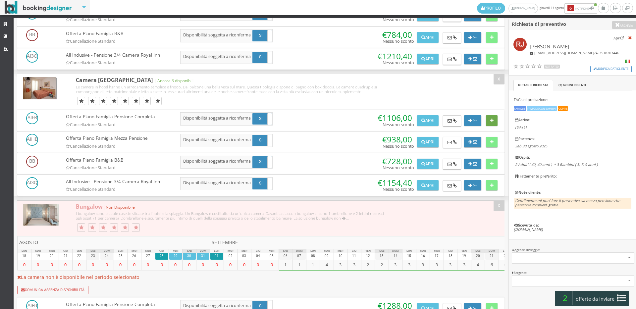
click at [491, 126] on button at bounding box center [492, 120] width 12 height 11
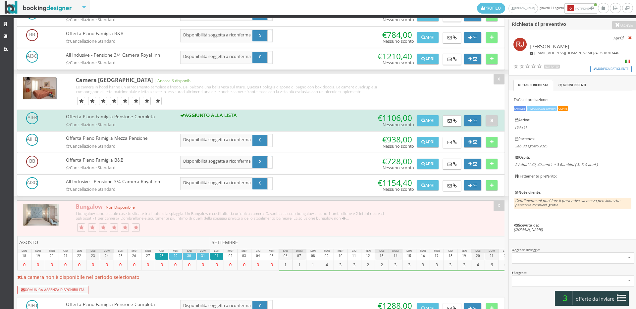
click at [612, 297] on span "offerte da inviare" at bounding box center [595, 299] width 43 height 11
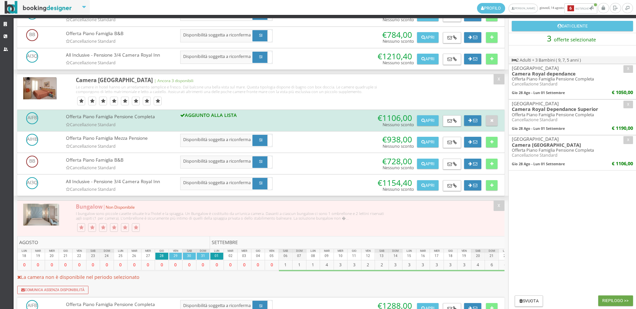
click at [612, 297] on button "Riepilogo >>" at bounding box center [615, 300] width 35 height 11
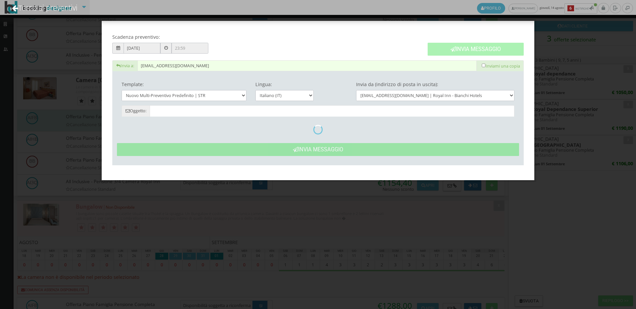
click at [467, 54] on button "Invia Messaggio" at bounding box center [476, 49] width 96 height 13
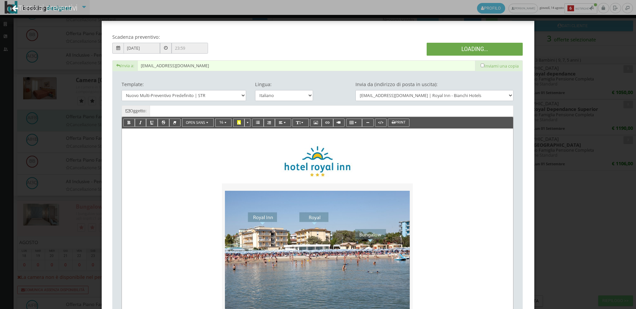
type input "Nuovo Preventivo - Roxana Jora dal 28/08/2025 al 01/09/2025"
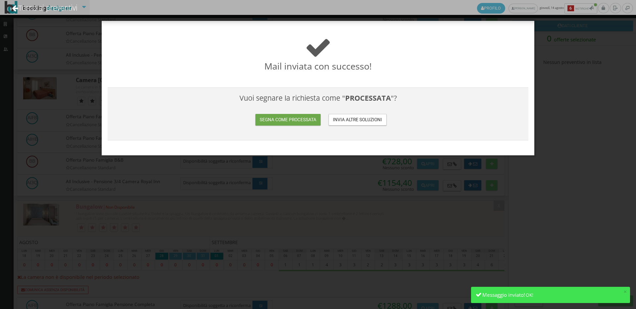
click at [313, 115] on button "Segna come processata" at bounding box center [287, 120] width 65 height 12
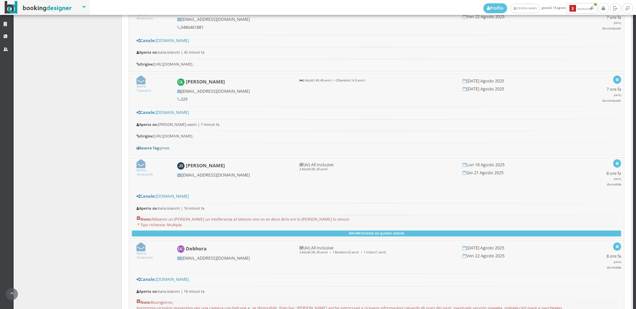
scroll to position [1288, 0]
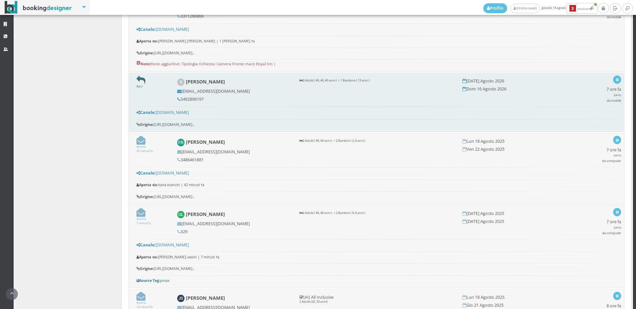
click at [140, 80] on icon at bounding box center [140, 80] width 9 height 9
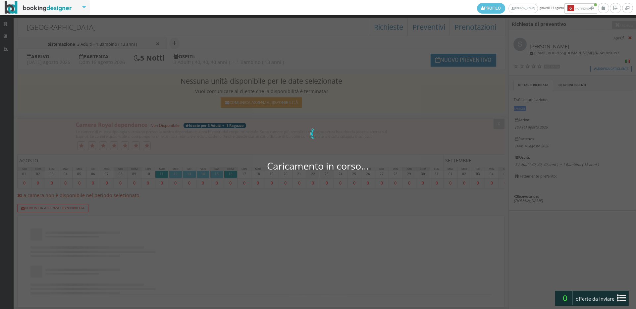
click at [94, 42] on span "3 Adulti + 1 Bambino ( 13 anni )" at bounding box center [107, 44] width 60 height 6
click at [103, 42] on span "3 Adulti + 1 Bambino ( 13 anni )" at bounding box center [107, 44] width 60 height 6
select select
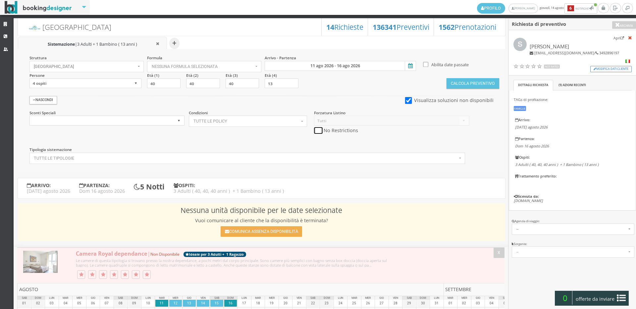
click at [319, 131] on input "checkbox" at bounding box center [318, 130] width 8 height 7
checkbox input "true"
click at [483, 84] on button "Calcola Preventivo" at bounding box center [472, 83] width 52 height 11
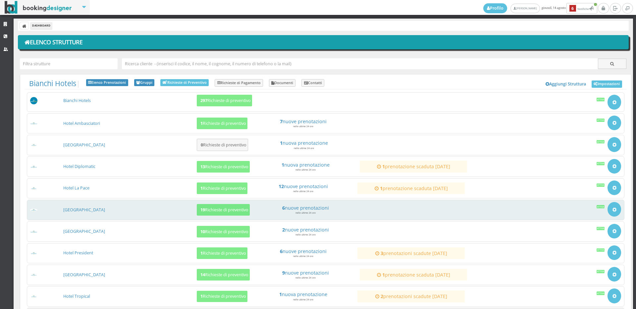
scroll to position [64, 0]
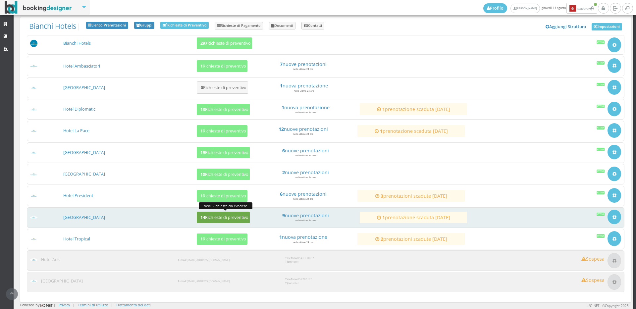
click at [237, 216] on h5 "14 Richieste di preventivo" at bounding box center [223, 217] width 50 height 5
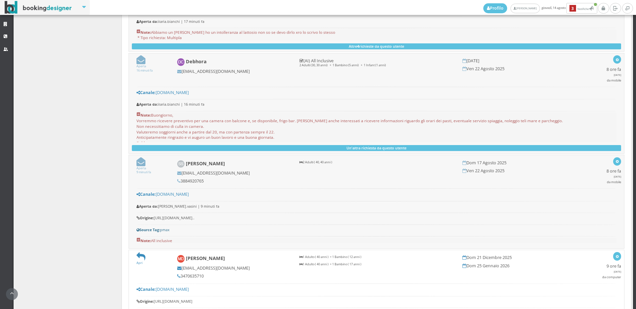
scroll to position [1699, 0]
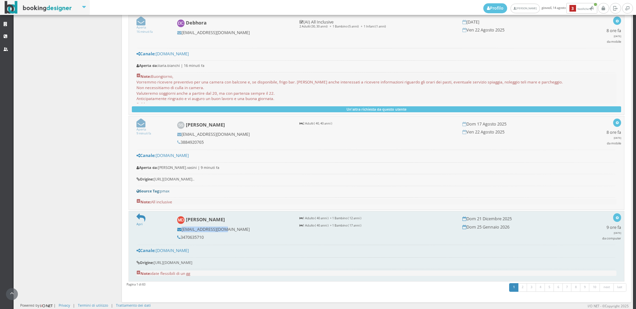
drag, startPoint x: 229, startPoint y: 231, endPoint x: 174, endPoint y: 228, distance: 55.0
click at [174, 228] on div "Monica Delfabbro moni.mdf@gmail.com 3470635710" at bounding box center [234, 227] width 122 height 29
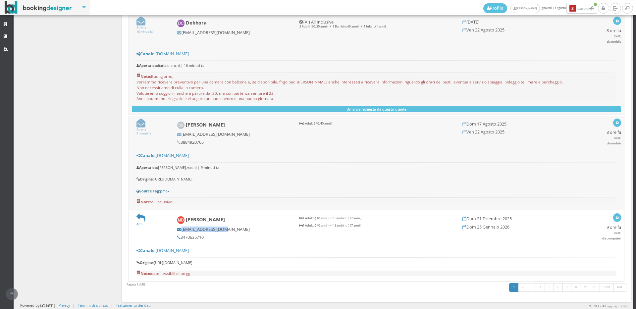
copy h5 "moni.mdf@gmail.com"
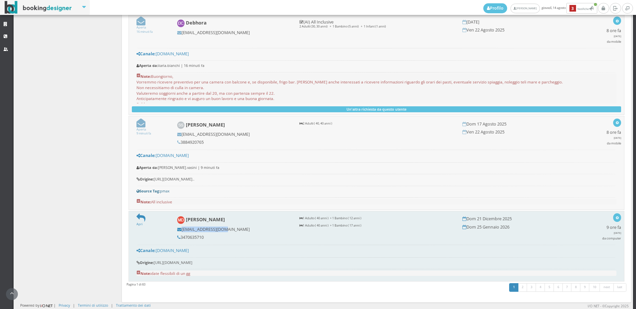
drag, startPoint x: 210, startPoint y: 237, endPoint x: 180, endPoint y: 239, distance: 29.5
click at [180, 239] on h5 "3470635710" at bounding box center [233, 237] width 113 height 5
copy h5 "3470635710"
click at [139, 214] on icon at bounding box center [140, 217] width 9 height 9
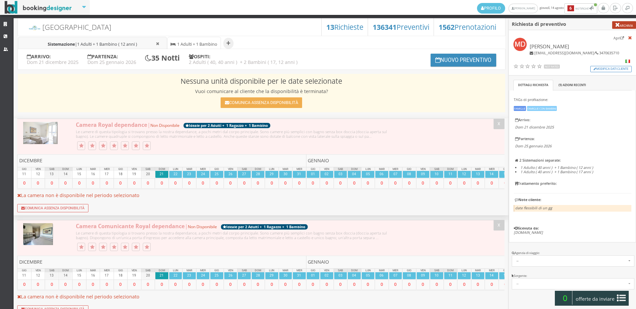
click at [617, 25] on icon at bounding box center [617, 25] width 5 height 6
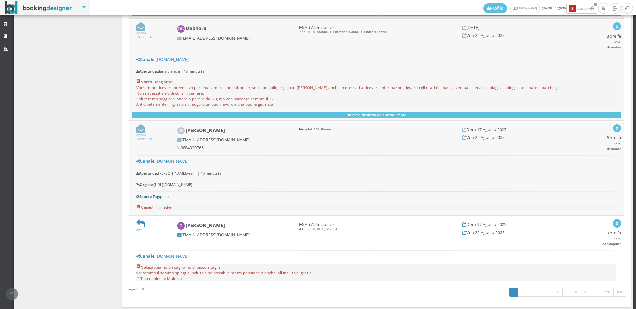
scroll to position [1698, 0]
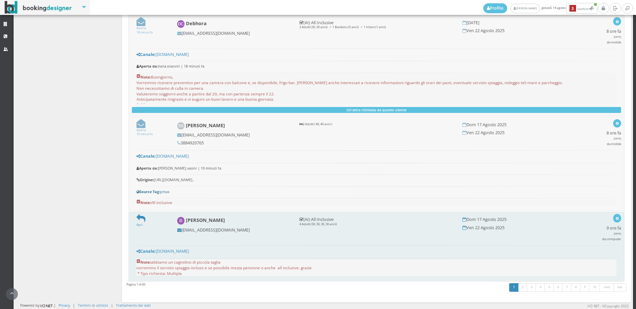
click at [134, 221] on div "Apri" at bounding box center [152, 220] width 41 height 13
click at [139, 219] on icon at bounding box center [140, 218] width 9 height 9
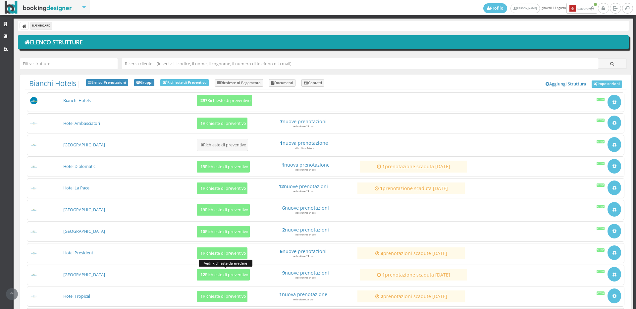
click at [206, 272] on h5 "12 Richieste di preventivo" at bounding box center [223, 274] width 50 height 5
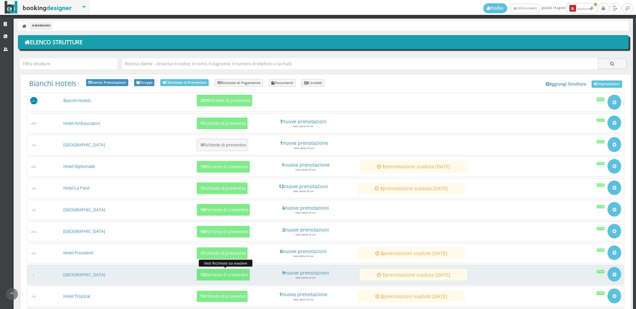
scroll to position [64, 0]
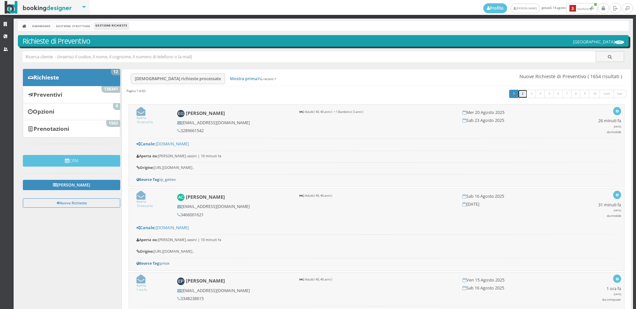
click at [518, 93] on link "2" at bounding box center [523, 94] width 10 height 9
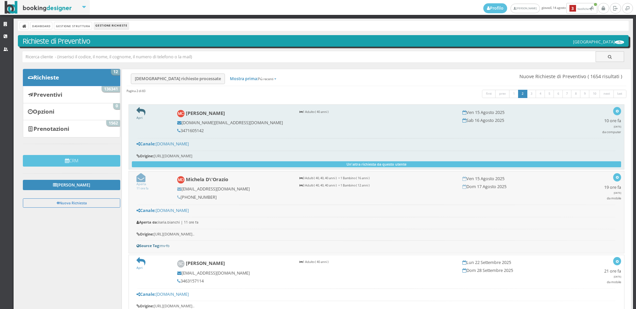
click at [143, 109] on icon at bounding box center [140, 111] width 9 height 9
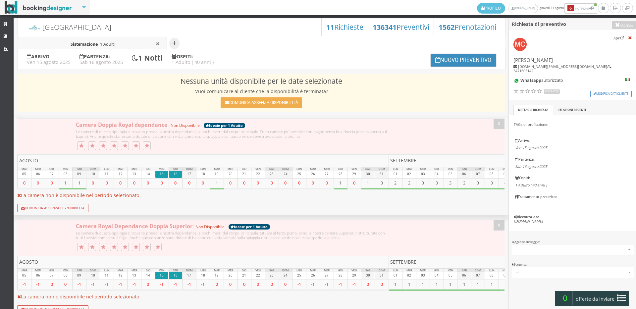
scroll to position [132, 0]
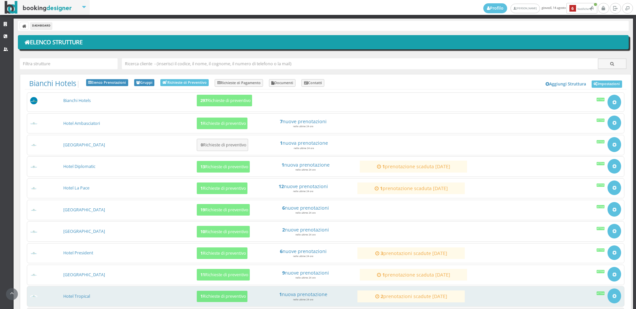
scroll to position [64, 0]
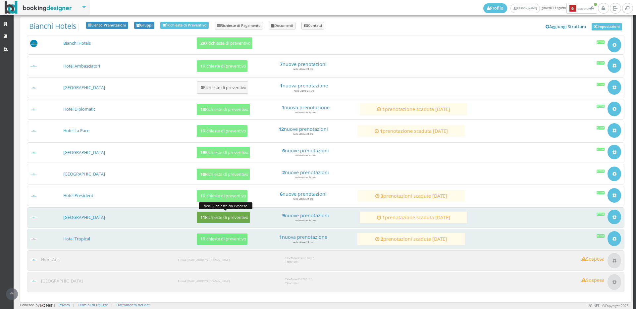
click at [207, 220] on h5 "11 Richieste di preventivo" at bounding box center [223, 217] width 50 height 5
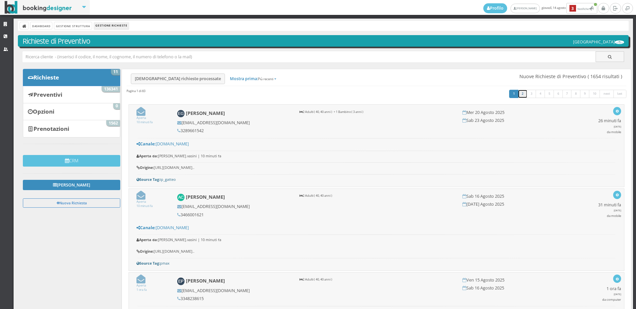
click at [520, 94] on link "2" at bounding box center [523, 94] width 10 height 9
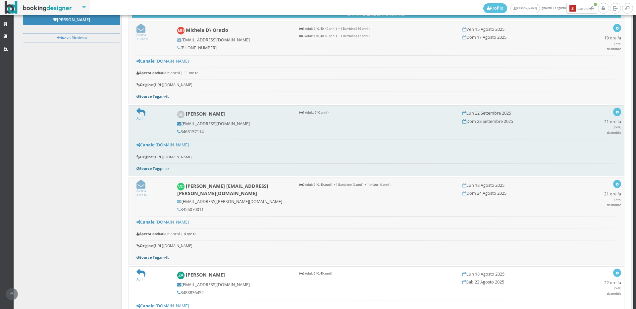
scroll to position [294, 0]
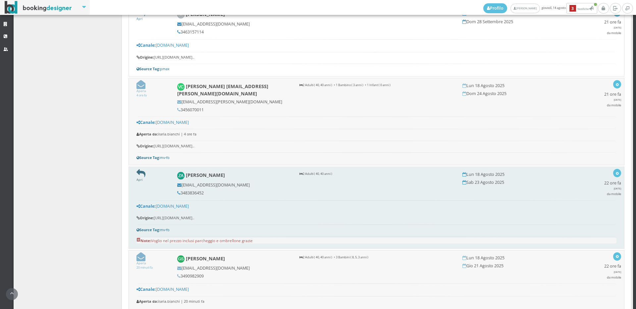
click at [139, 169] on icon at bounding box center [140, 173] width 9 height 9
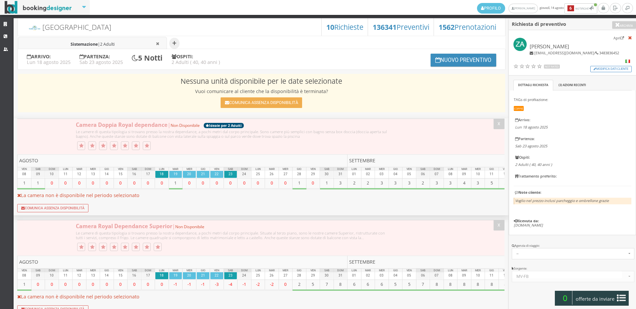
select select
click at [143, 46] on li "Sistemazione | 2 Adulti" at bounding box center [92, 44] width 149 height 14
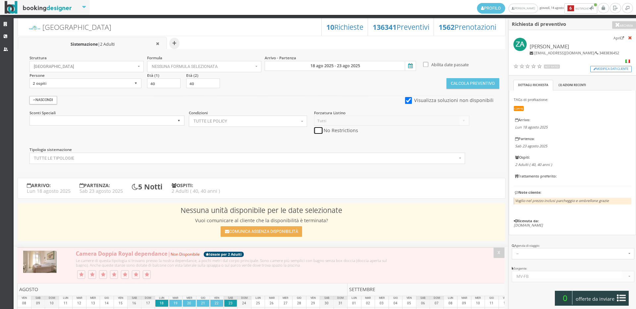
drag, startPoint x: 317, startPoint y: 131, endPoint x: 304, endPoint y: 75, distance: 57.1
click at [317, 130] on input "checkbox" at bounding box center [318, 130] width 8 height 7
checkbox input "true"
click at [304, 58] on section "Arrivo - Partenza 18 ago 2025 - 23 ago 2025" at bounding box center [342, 63] width 157 height 16
click at [304, 61] on input "18 ago 2025 - 23 ago 2025" at bounding box center [340, 66] width 151 height 10
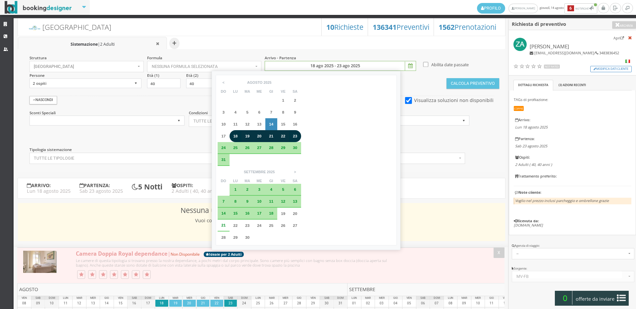
click at [281, 136] on span "22" at bounding box center [283, 136] width 4 height 4
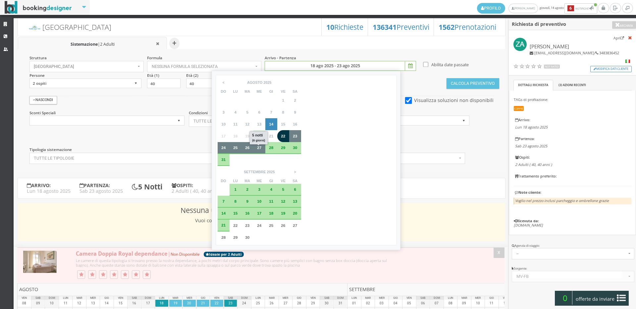
click at [258, 148] on span "27" at bounding box center [259, 147] width 4 height 4
type input "22 ago 2025 - 27 ago 2025"
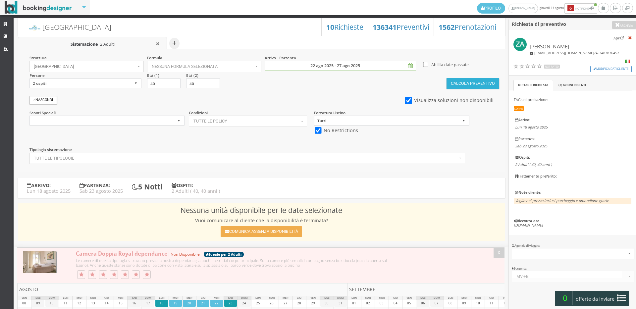
click at [473, 85] on button "Calcola Preventivo" at bounding box center [472, 83] width 52 height 11
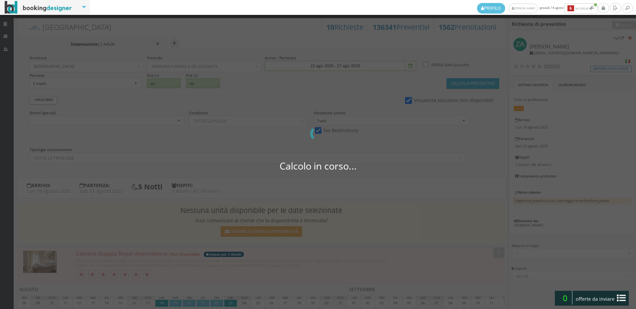
click at [473, 85] on div "Calcolo in corso... 0 di 0" at bounding box center [318, 154] width 636 height 309
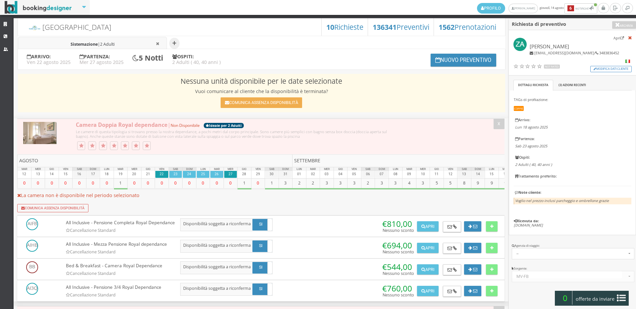
click at [112, 48] on li "Sistemazione | 2 Adulti" at bounding box center [92, 44] width 149 height 14
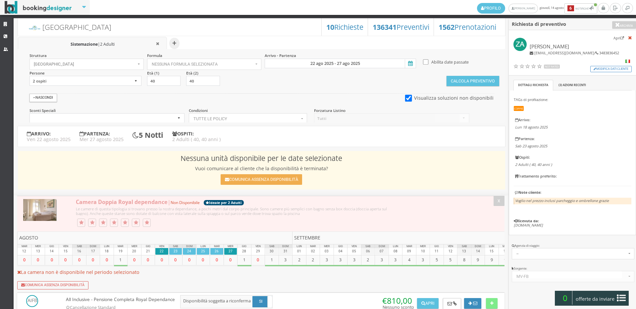
click at [112, 39] on li "Sistemazione | 2 Adulti" at bounding box center [92, 44] width 149 height 14
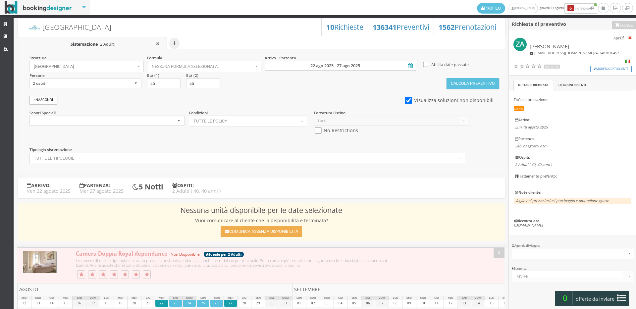
click at [325, 66] on input "22 ago 2025 - 27 ago 2025" at bounding box center [340, 66] width 151 height 10
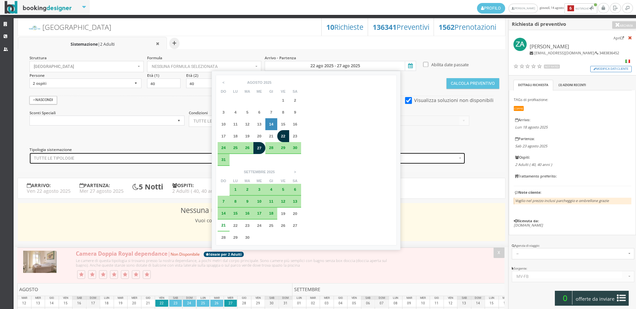
click at [447, 160] on span "Tutte le tipologie" at bounding box center [245, 158] width 423 height 5
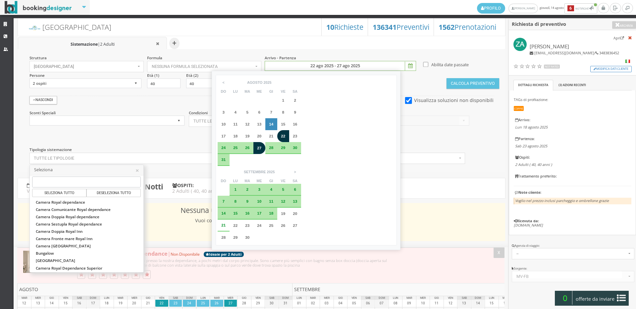
click at [445, 130] on div "Forzatura Listino Tutti Listino Bianchi Hotels - RY LISTINO AGENZIA SINFERIE No…" at bounding box center [392, 124] width 164 height 29
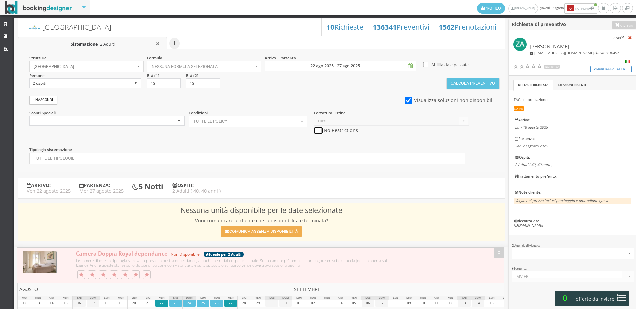
click at [315, 129] on input "checkbox" at bounding box center [318, 130] width 8 height 7
checkbox input "true"
click at [320, 63] on input "22 ago 2025 - 27 ago 2025" at bounding box center [340, 66] width 151 height 10
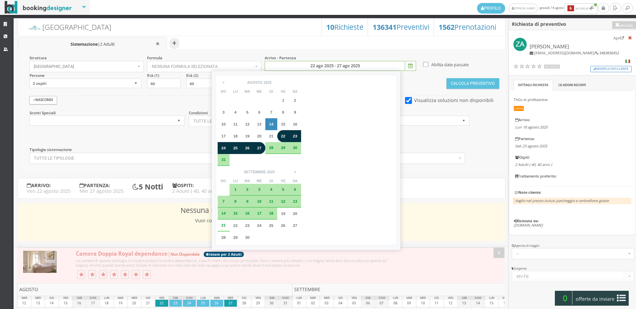
click at [225, 150] on span "24" at bounding box center [223, 148] width 4 height 4
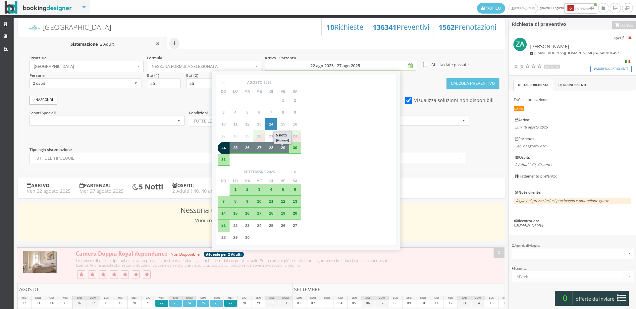
click at [280, 149] on div "29" at bounding box center [283, 148] width 7 height 4
type input "24 ago 2025 - 29 ago 2025"
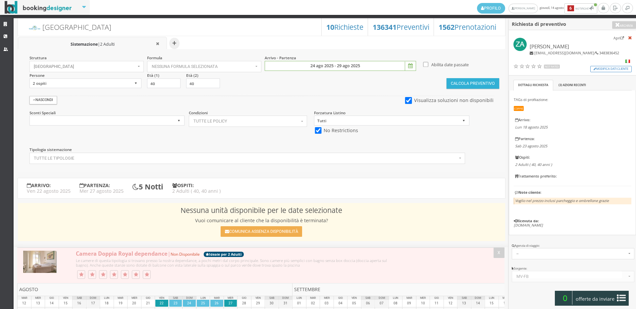
click at [464, 78] on button "Calcola Preventivo" at bounding box center [472, 83] width 52 height 11
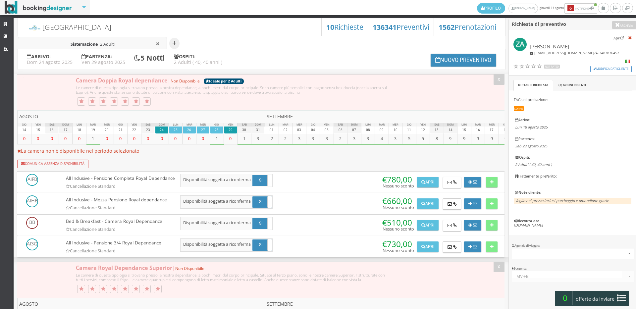
scroll to position [817, 0]
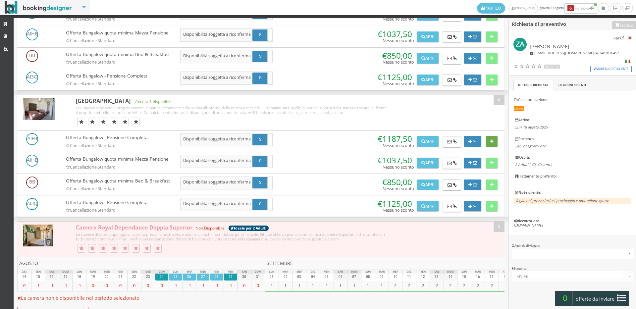
click at [494, 147] on button at bounding box center [492, 141] width 12 height 11
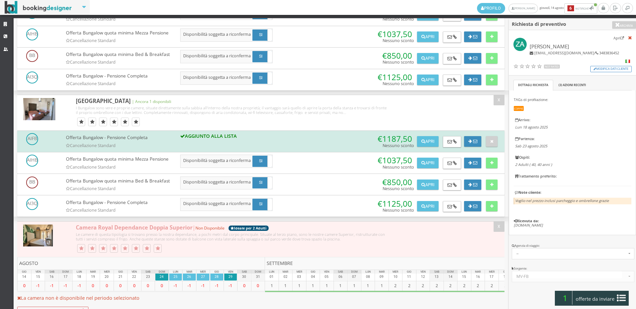
click at [606, 296] on span "offerte da inviare" at bounding box center [595, 299] width 43 height 11
click at [609, 298] on span "offerte da inviare" at bounding box center [595, 299] width 43 height 11
click at [609, 298] on div "Profilo [PERSON_NAME] [DATE] 6 Notifiche Notifiche 6 Richiesta di preventivo" at bounding box center [318, 154] width 636 height 309
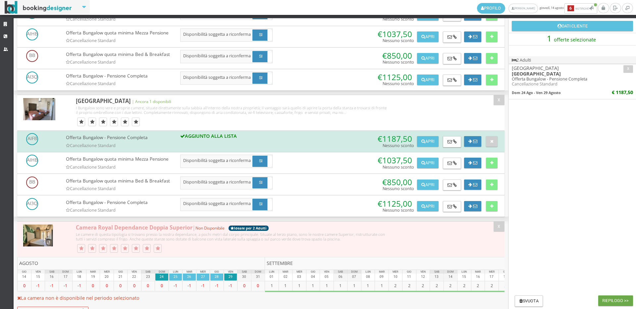
click at [602, 296] on button "Riepilogo >>" at bounding box center [615, 300] width 35 height 11
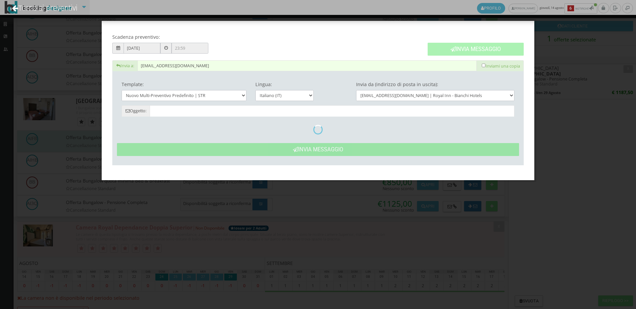
type input "Nuovo Preventivo - [PERSON_NAME] dal [DATE] al [DATE]"
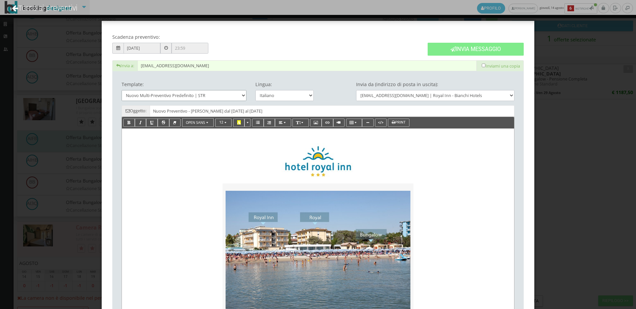
click at [139, 91] on select "Nuovo Multi-Preventivo Predefinito | STR Date Alternative - Nuovo Multi-Prevent…" at bounding box center [184, 95] width 125 height 11
select select "3964"
click at [122, 90] on select "Nuovo Multi-Preventivo Predefinito | STR Date Alternative - Nuovo Multi-Prevent…" at bounding box center [184, 95] width 125 height 11
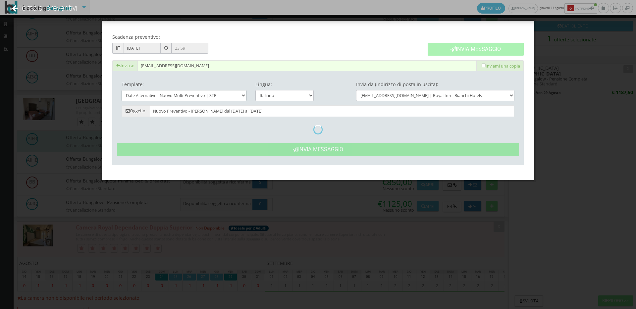
type input "[GEOGRAPHIC_DATA]: Preventivo - [PERSON_NAME]"
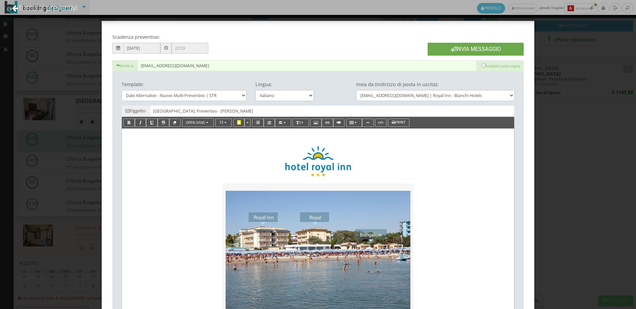
click at [491, 48] on button "Invia Messaggio" at bounding box center [476, 49] width 96 height 13
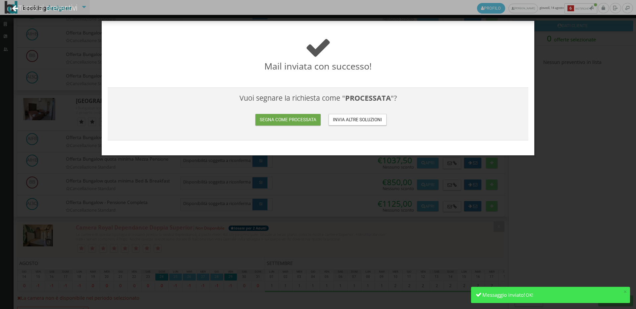
click at [297, 114] on button "Segna come processata" at bounding box center [287, 120] width 65 height 12
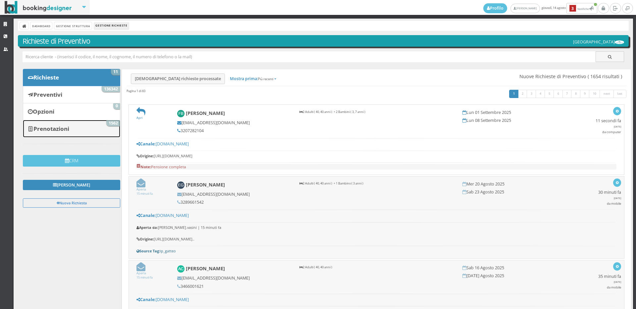
click at [84, 131] on link "Prenotazioni 1562" at bounding box center [71, 128] width 97 height 17
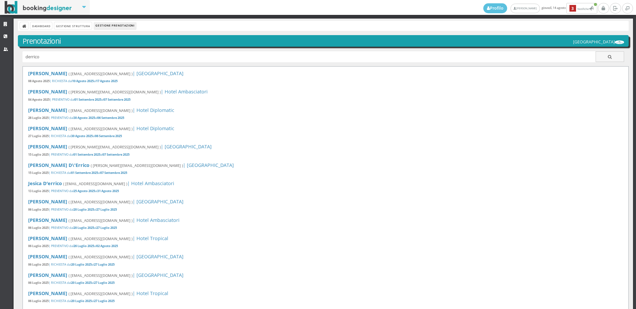
type input "derrico"
